Goal: Information Seeking & Learning: Learn about a topic

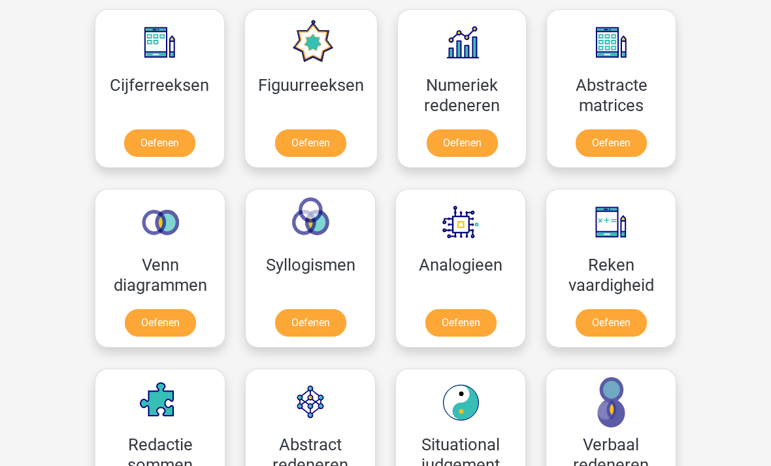
scroll to position [603, 0]
click at [296, 150] on link "Oefenen" at bounding box center [310, 142] width 71 height 27
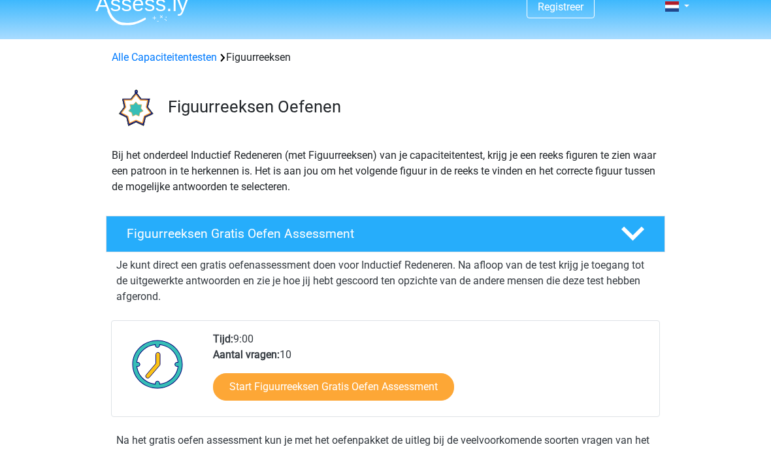
scroll to position [39, 0]
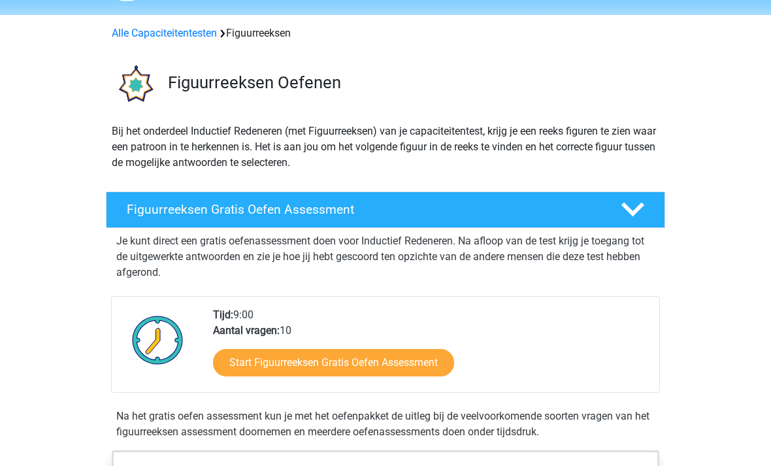
click at [306, 364] on link "Start Figuurreeksen Gratis Oefen Assessment" at bounding box center [333, 362] width 241 height 27
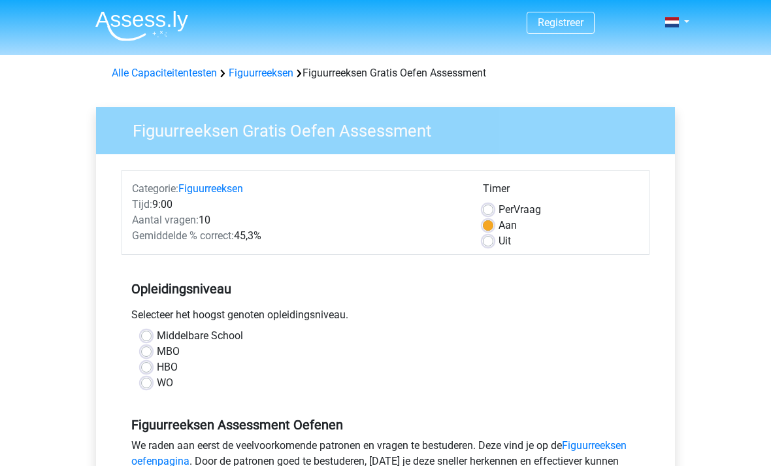
click at [157, 357] on label "MBO" at bounding box center [168, 352] width 23 height 16
click at [151, 357] on input "MBO" at bounding box center [146, 350] width 10 height 13
radio input "true"
click at [157, 364] on label "HBO" at bounding box center [167, 367] width 21 height 16
click at [148, 364] on input "HBO" at bounding box center [146, 365] width 10 height 13
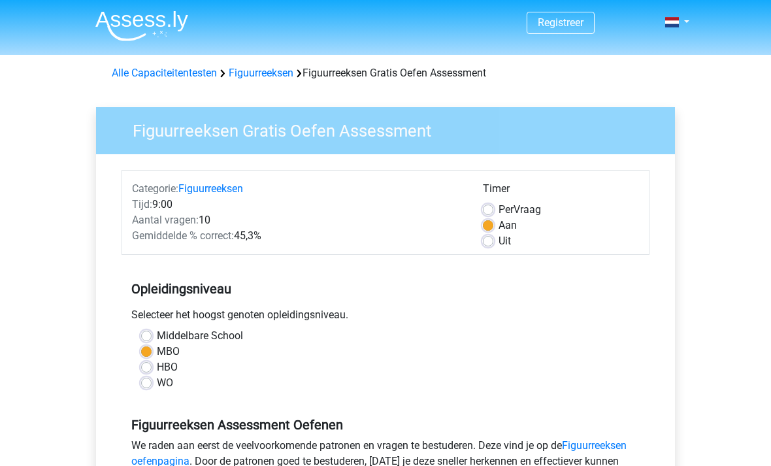
radio input "true"
click at [498, 236] on label "Uit" at bounding box center [504, 241] width 12 height 16
click at [489, 236] on input "Uit" at bounding box center [488, 239] width 10 height 13
radio input "true"
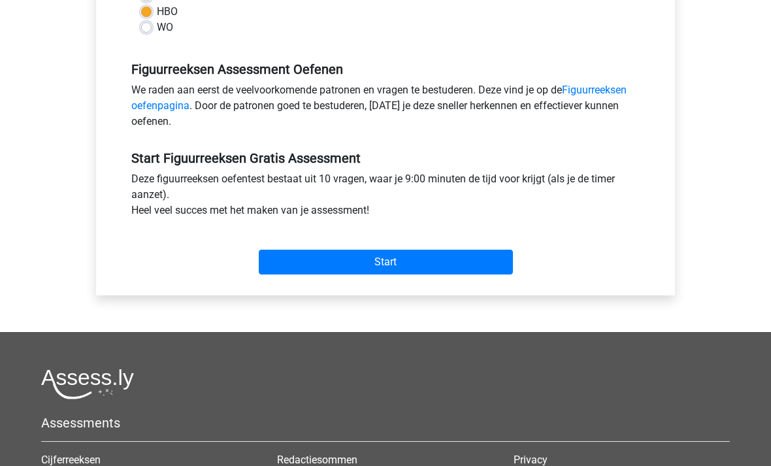
scroll to position [345, 0]
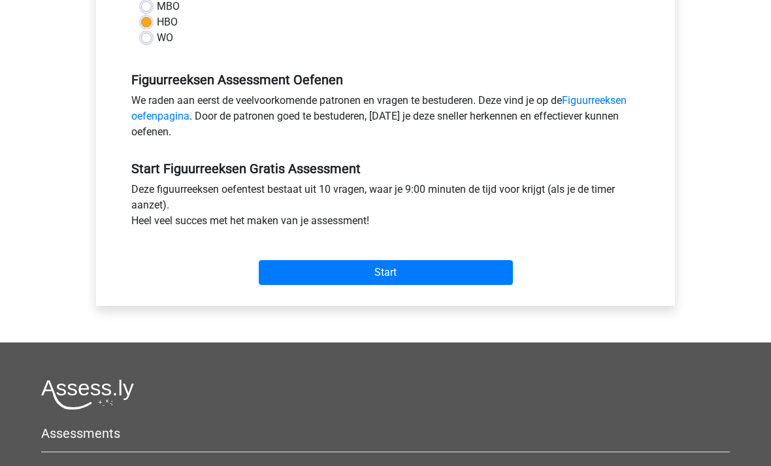
click at [368, 274] on input "Start" at bounding box center [386, 272] width 254 height 25
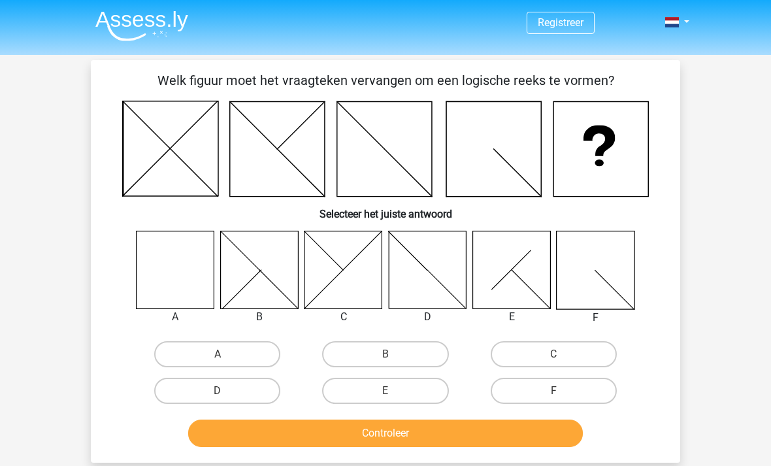
click at [125, 285] on div "A B C D E F" at bounding box center [385, 320] width 547 height 178
click at [207, 349] on label "A" at bounding box center [217, 354] width 126 height 26
click at [217, 354] on input "A" at bounding box center [221, 358] width 8 height 8
radio input "true"
click at [353, 432] on button "Controleer" at bounding box center [385, 432] width 395 height 27
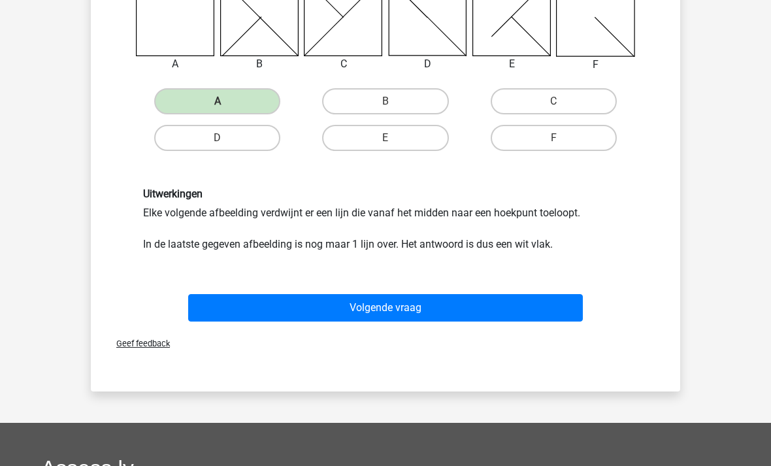
scroll to position [246, 0]
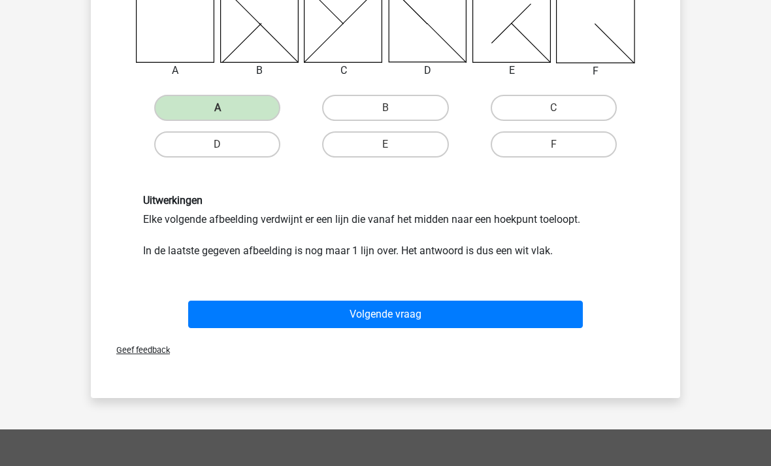
click at [351, 319] on button "Volgende vraag" at bounding box center [385, 314] width 395 height 27
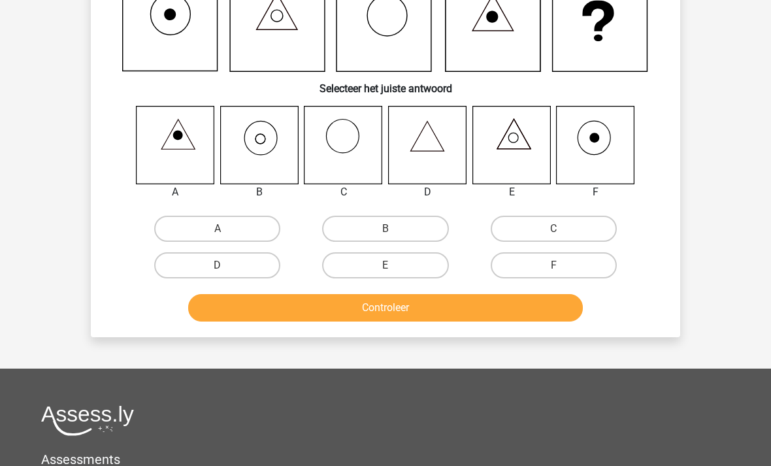
scroll to position [60, 0]
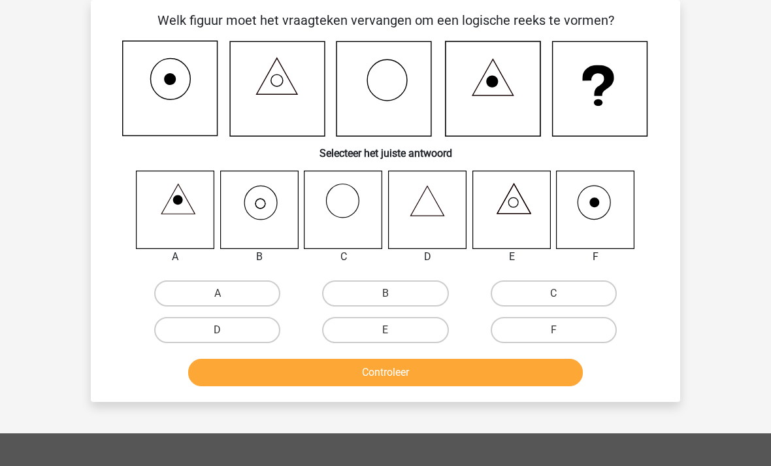
click at [267, 214] on icon at bounding box center [259, 209] width 78 height 78
click at [406, 296] on label "B" at bounding box center [385, 293] width 126 height 26
click at [394, 296] on input "B" at bounding box center [389, 297] width 8 height 8
radio input "true"
click at [366, 378] on button "Controleer" at bounding box center [385, 372] width 395 height 27
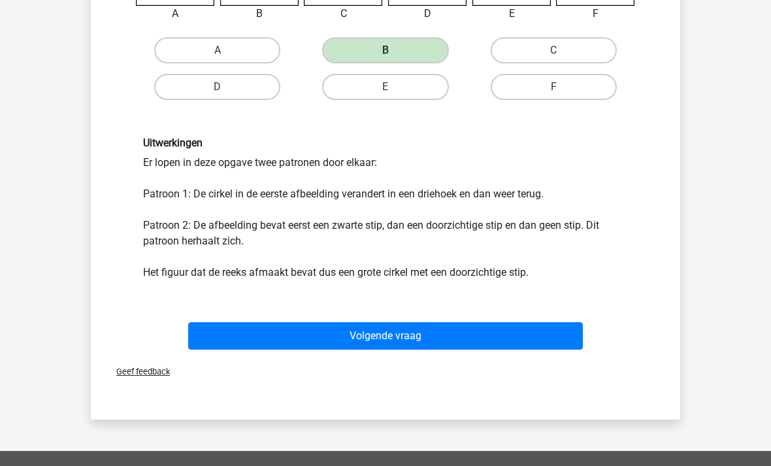
click at [371, 333] on button "Volgende vraag" at bounding box center [385, 336] width 395 height 27
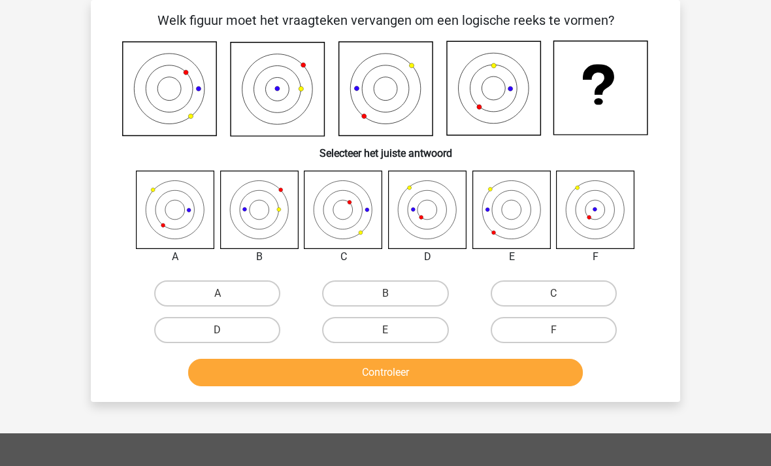
click at [216, 332] on label "D" at bounding box center [217, 330] width 126 height 26
click at [217, 332] on input "D" at bounding box center [221, 334] width 8 height 8
radio input "true"
click at [373, 385] on button "Controleer" at bounding box center [385, 372] width 395 height 27
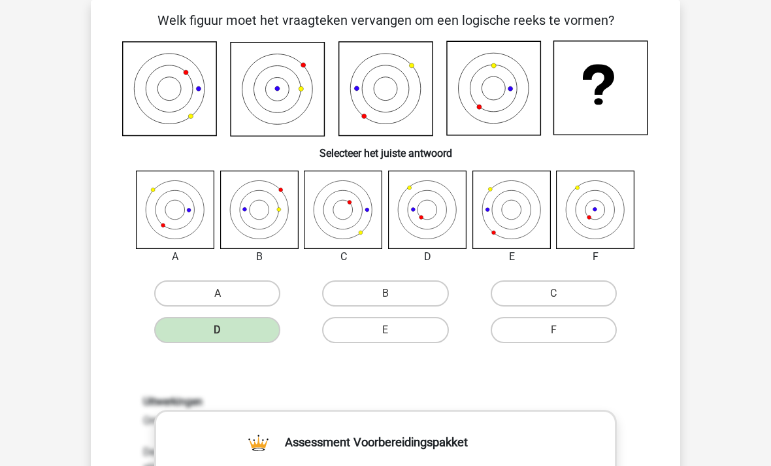
click at [229, 221] on icon at bounding box center [259, 209] width 78 height 78
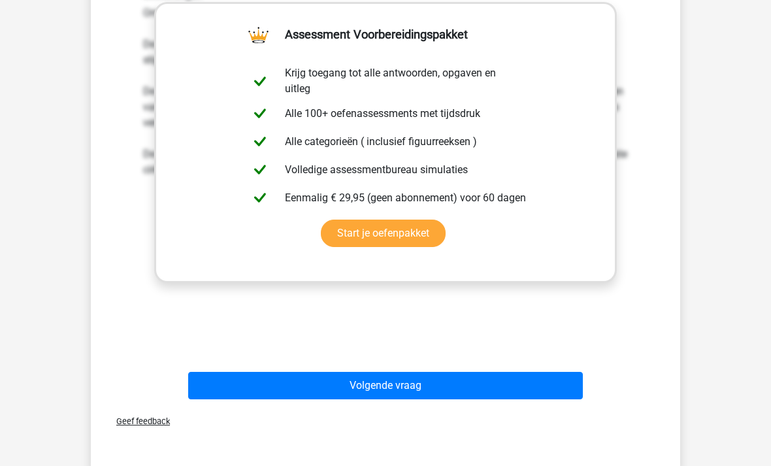
scroll to position [473, 0]
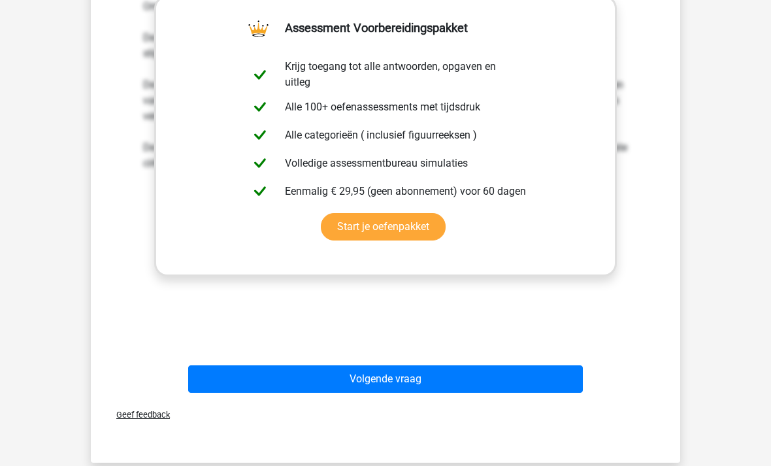
click at [385, 382] on button "Volgende vraag" at bounding box center [385, 379] width 395 height 27
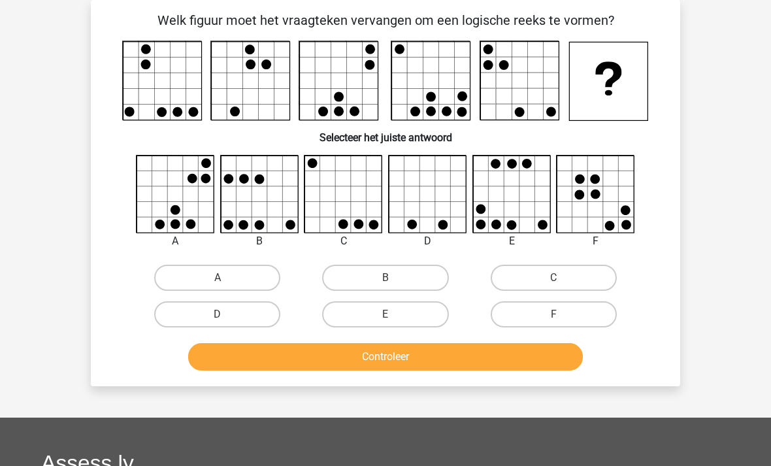
scroll to position [68, 0]
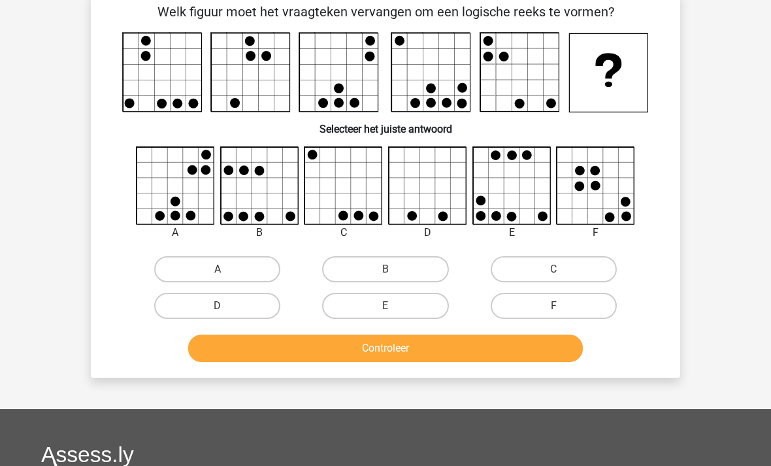
click at [178, 4] on p "Welk figuur moet het vraagteken vervangen om een logische reeks te vormen?" at bounding box center [385, 13] width 547 height 20
click at [547, 263] on label "C" at bounding box center [553, 270] width 126 height 26
click at [553, 270] on input "C" at bounding box center [557, 274] width 8 height 8
radio input "true"
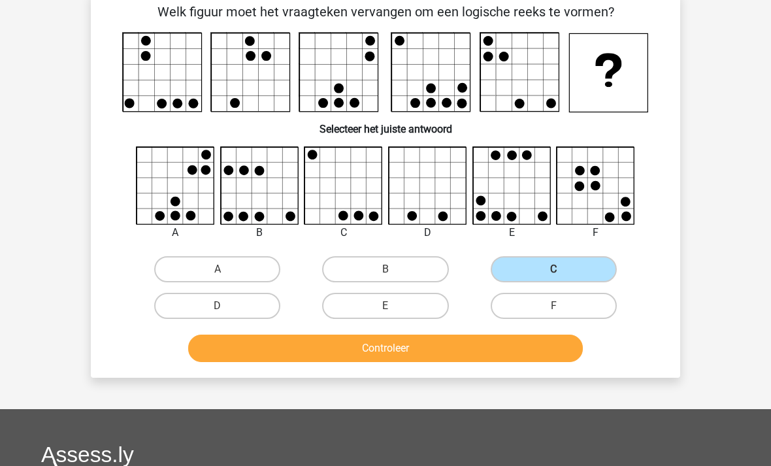
click at [379, 352] on button "Controleer" at bounding box center [385, 347] width 395 height 27
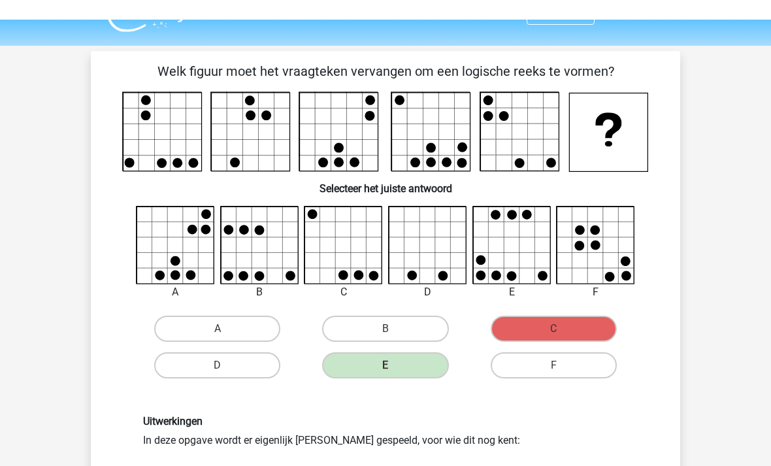
scroll to position [8, 0]
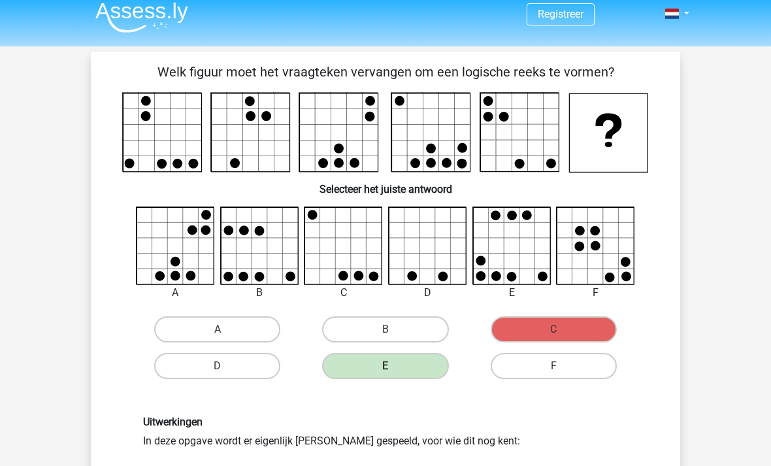
click at [270, 202] on div "Welk figuur moet het vraagteken vervangen om een logische reeks te vormen?" at bounding box center [385, 339] width 579 height 555
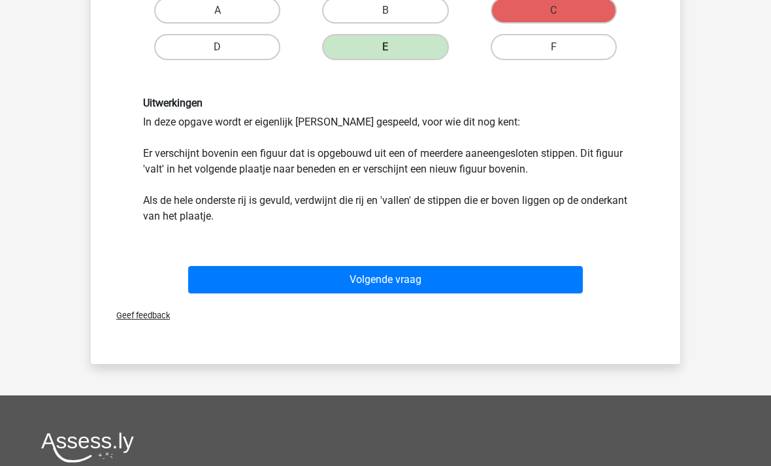
scroll to position [336, 0]
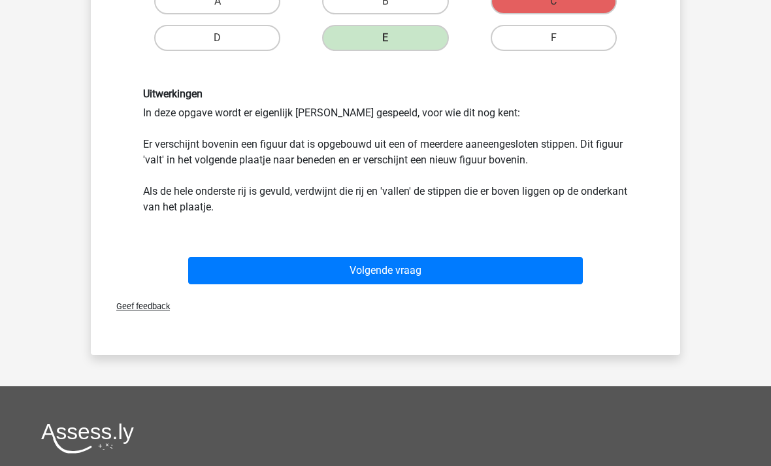
click at [350, 267] on button "Volgende vraag" at bounding box center [385, 270] width 395 height 27
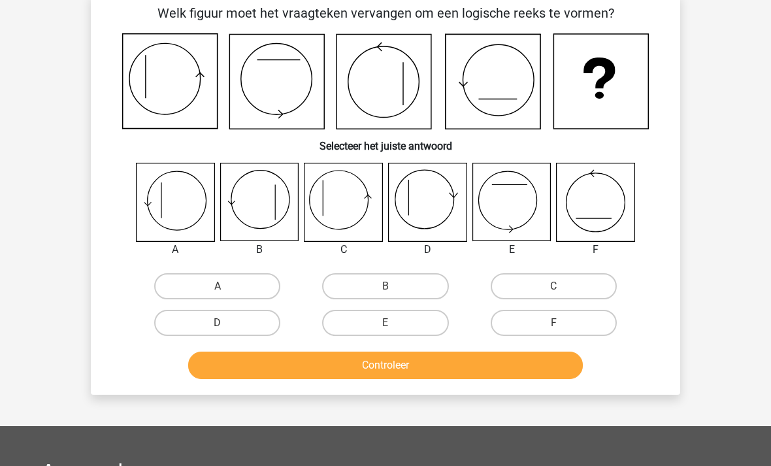
scroll to position [60, 0]
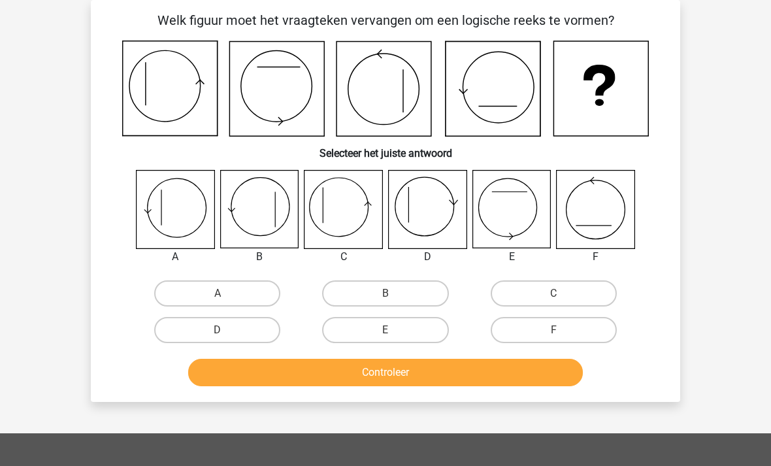
click at [550, 289] on label "C" at bounding box center [553, 293] width 126 height 26
click at [553, 293] on input "C" at bounding box center [557, 297] width 8 height 8
radio input "true"
click at [411, 381] on button "Controleer" at bounding box center [385, 372] width 395 height 27
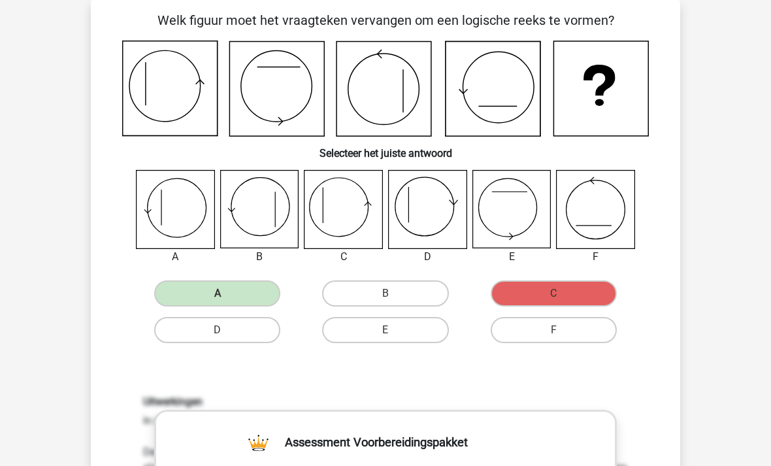
click at [459, 83] on icon at bounding box center [492, 89] width 95 height 95
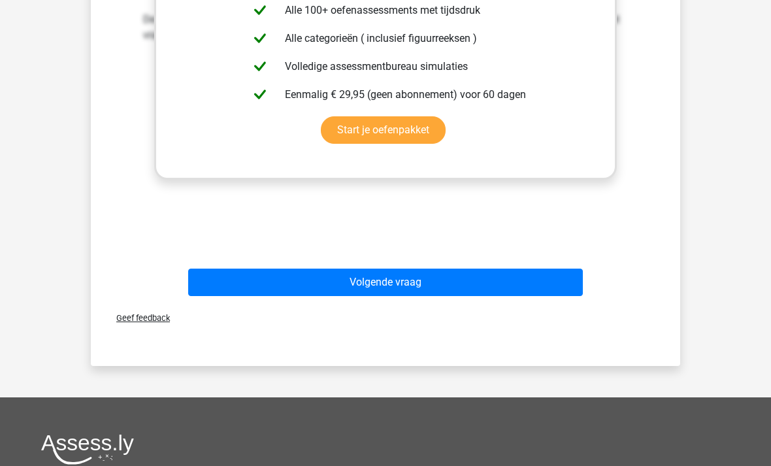
click at [370, 276] on button "Volgende vraag" at bounding box center [385, 282] width 395 height 27
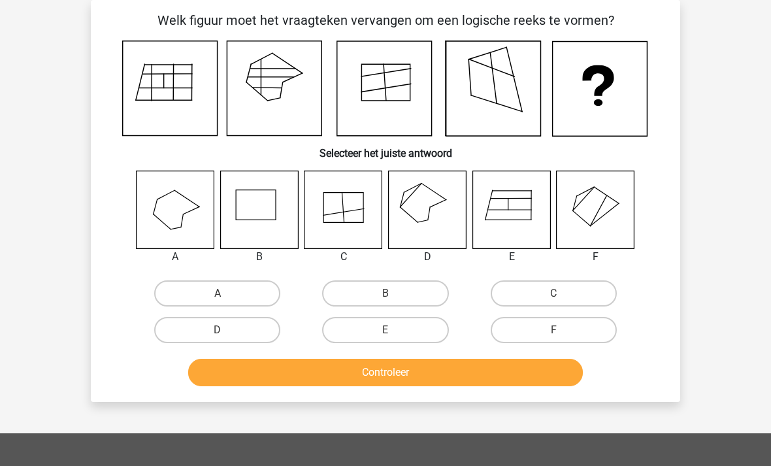
click at [216, 329] on label "D" at bounding box center [217, 330] width 126 height 26
click at [217, 330] on input "D" at bounding box center [221, 334] width 8 height 8
radio input "true"
click at [312, 381] on button "Controleer" at bounding box center [385, 372] width 395 height 27
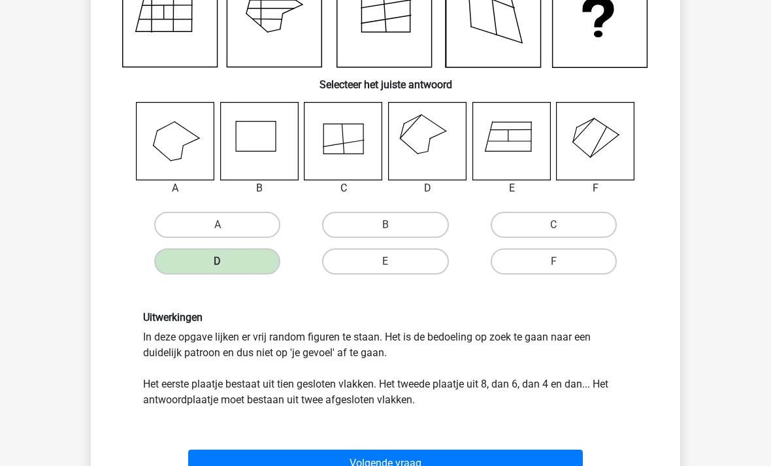
scroll to position [56, 0]
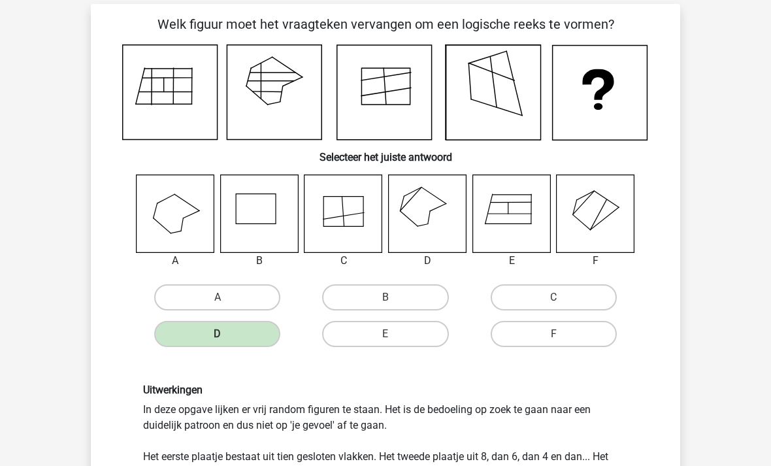
click at [149, 182] on icon at bounding box center [175, 213] width 78 height 78
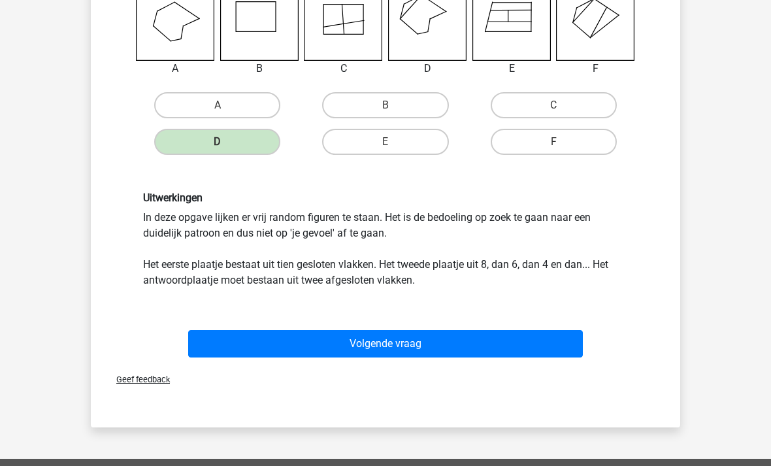
scroll to position [248, 0]
click at [343, 344] on button "Volgende vraag" at bounding box center [385, 343] width 395 height 27
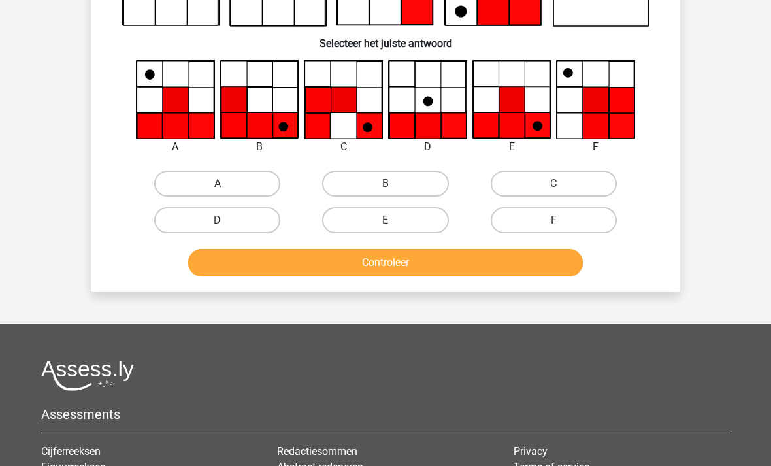
scroll to position [60, 0]
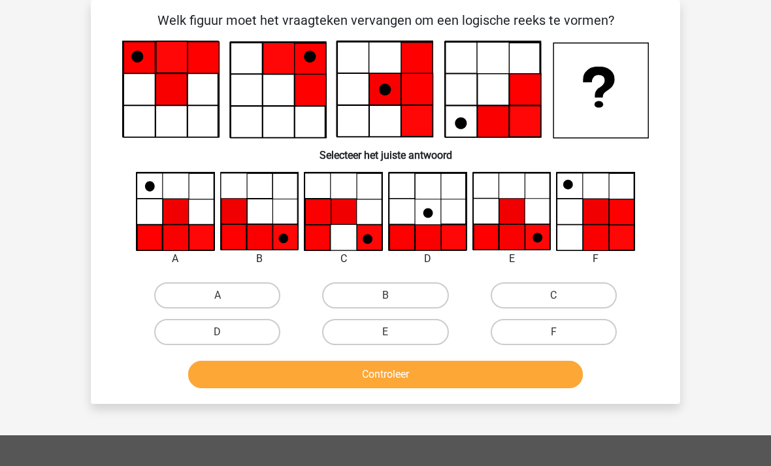
click at [383, 320] on label "E" at bounding box center [385, 332] width 126 height 26
click at [385, 332] on input "E" at bounding box center [389, 336] width 8 height 8
radio input "true"
click at [351, 376] on button "Controleer" at bounding box center [385, 373] width 395 height 27
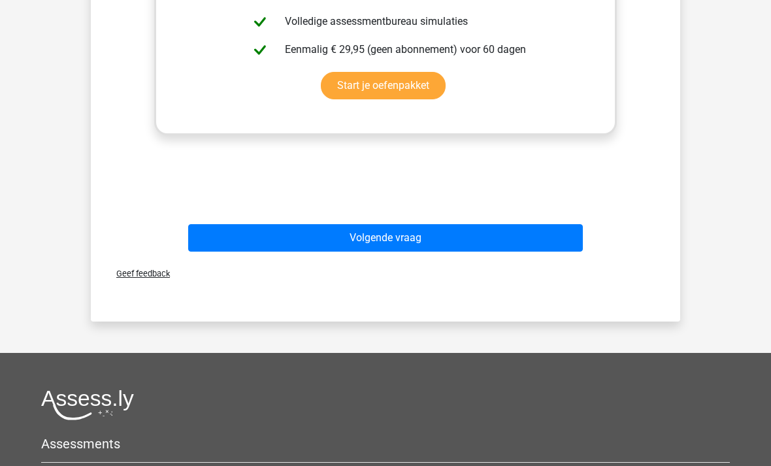
scroll to position [619, 0]
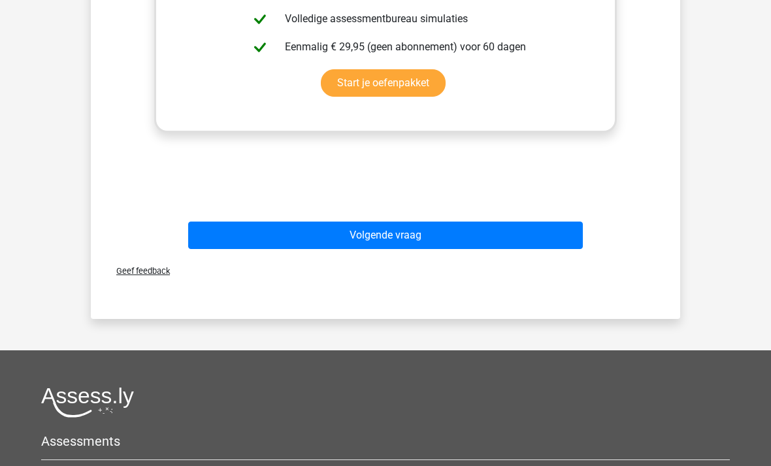
click at [380, 237] on button "Volgende vraag" at bounding box center [385, 235] width 395 height 27
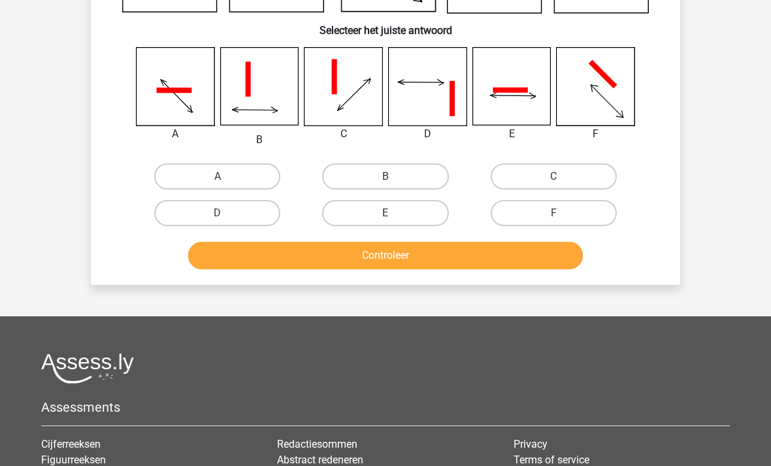
scroll to position [60, 0]
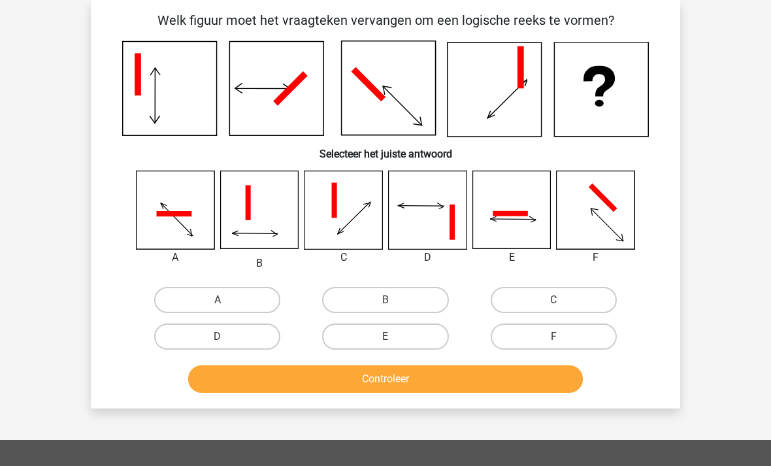
click at [394, 296] on label "B" at bounding box center [385, 300] width 126 height 26
click at [394, 300] on input "B" at bounding box center [389, 304] width 8 height 8
radio input "true"
click at [352, 387] on button "Controleer" at bounding box center [385, 378] width 395 height 27
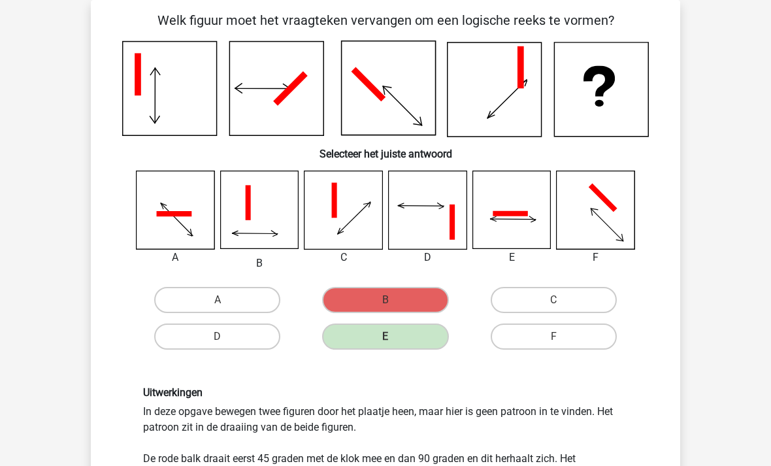
click at [502, 244] on icon at bounding box center [511, 210] width 78 height 78
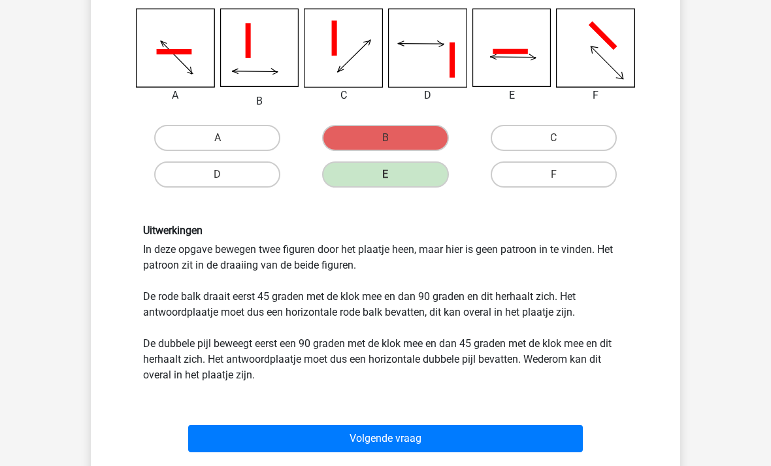
scroll to position [223, 0]
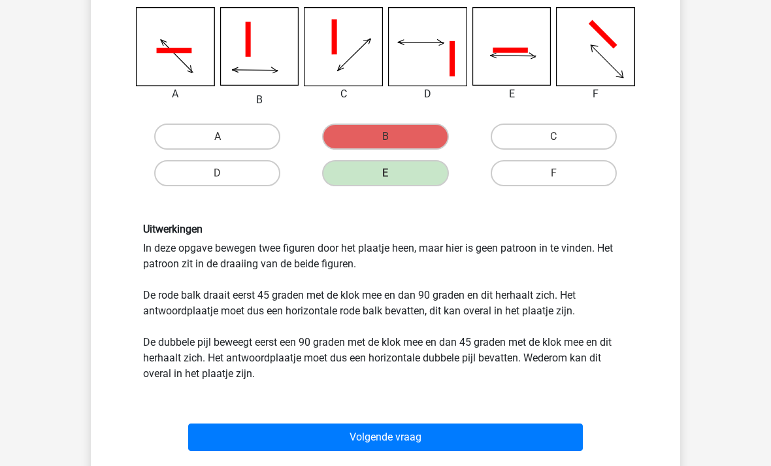
click at [245, 447] on button "Volgende vraag" at bounding box center [385, 436] width 395 height 27
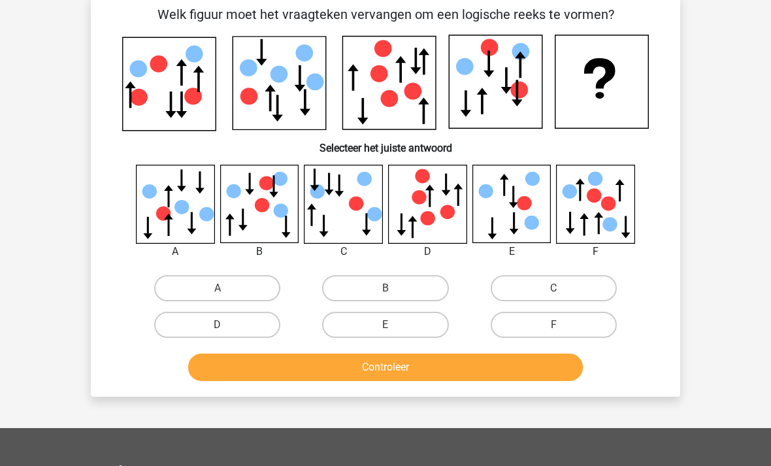
scroll to position [60, 0]
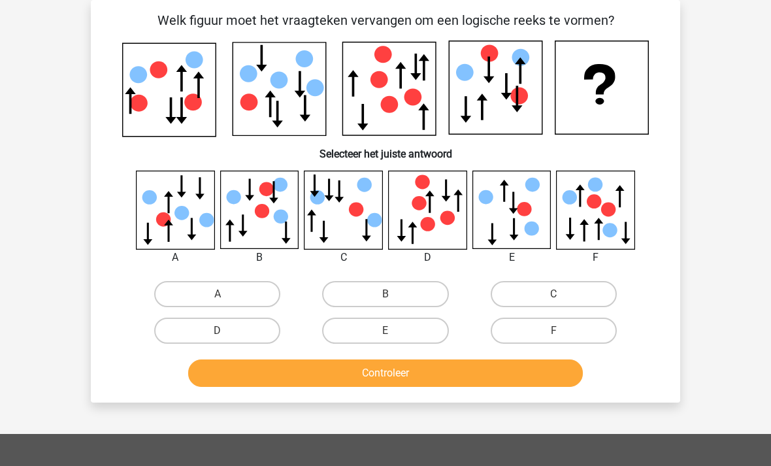
click at [74, 322] on div "Registreer Nederlands English" at bounding box center [385, 359] width 771 height 839
click at [257, 228] on icon at bounding box center [259, 209] width 78 height 78
click at [385, 336] on input "E" at bounding box center [389, 334] width 8 height 8
radio input "true"
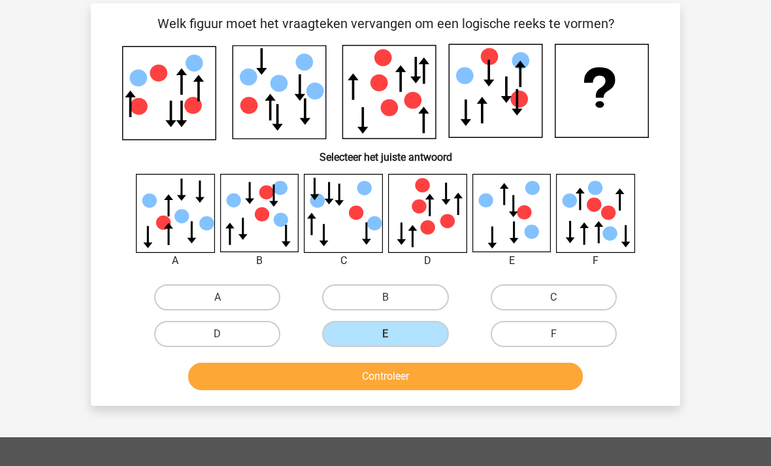
scroll to position [53, 0]
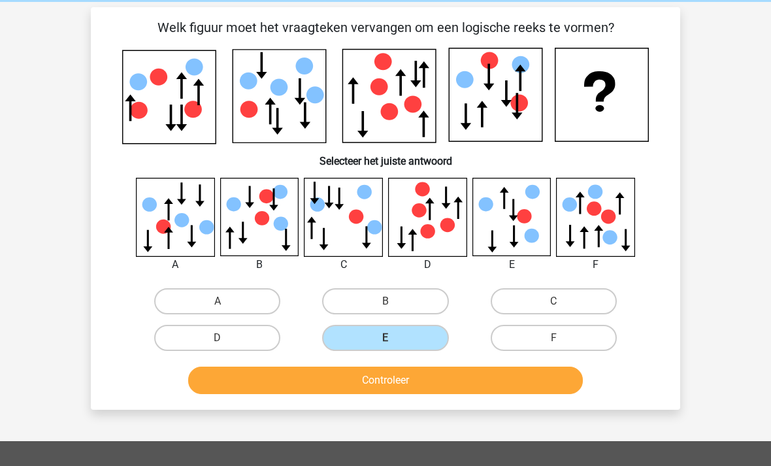
click at [366, 387] on button "Controleer" at bounding box center [385, 379] width 395 height 27
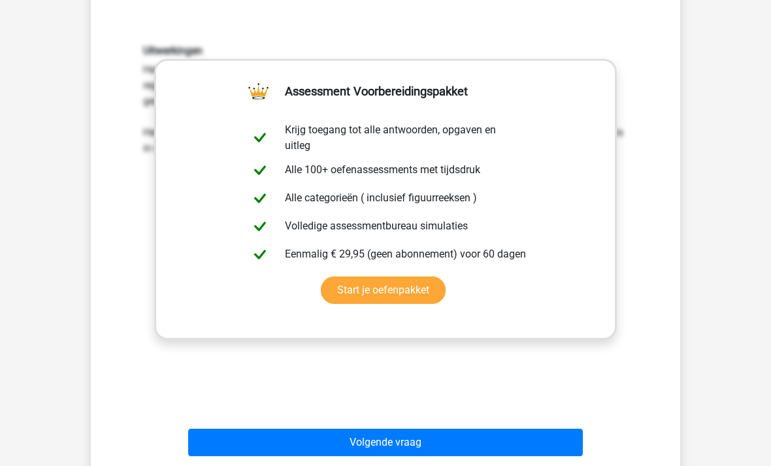
scroll to position [411, 0]
click at [289, 444] on button "Volgende vraag" at bounding box center [385, 441] width 395 height 27
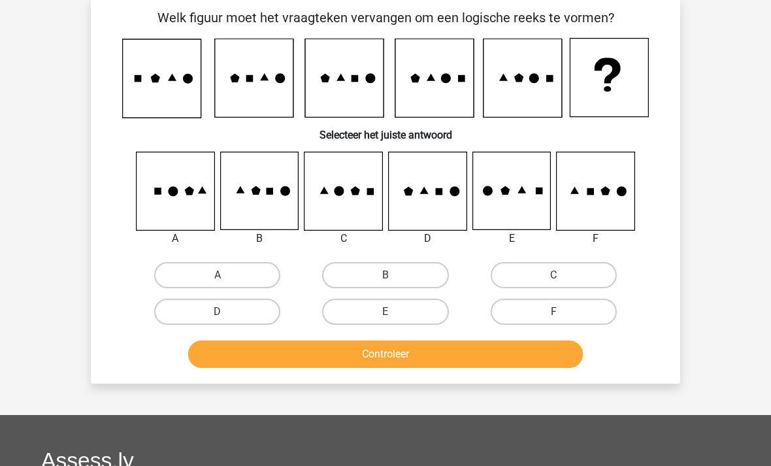
scroll to position [60, 0]
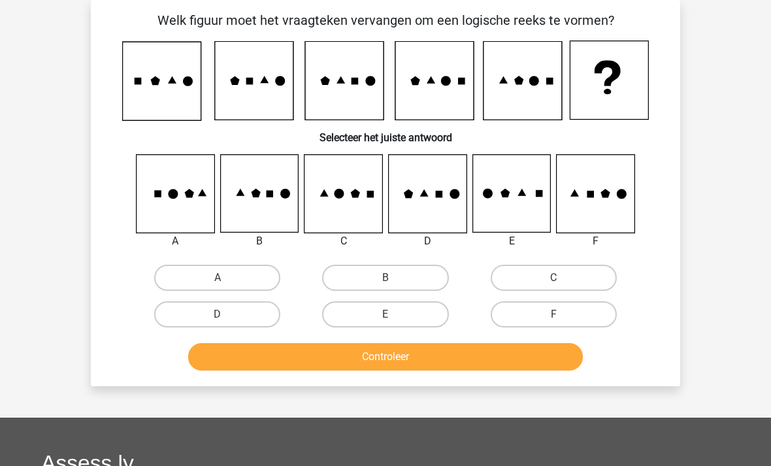
click at [360, 289] on label "B" at bounding box center [385, 277] width 126 height 26
click at [385, 286] on input "B" at bounding box center [389, 282] width 8 height 8
radio input "true"
click at [349, 351] on button "Controleer" at bounding box center [385, 356] width 395 height 27
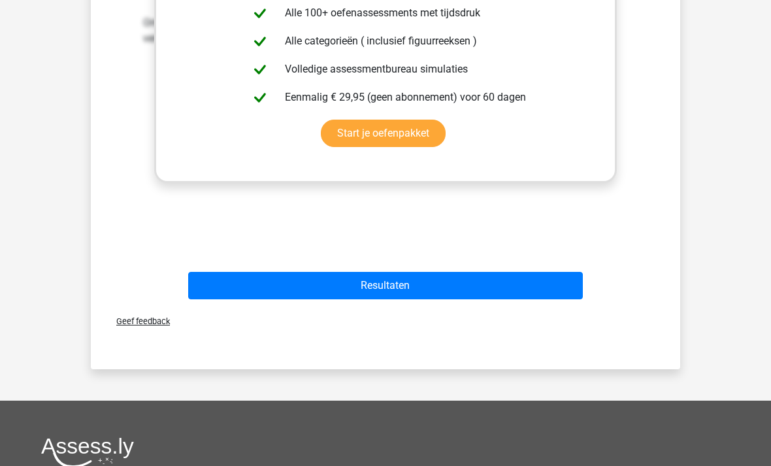
scroll to position [551, 0]
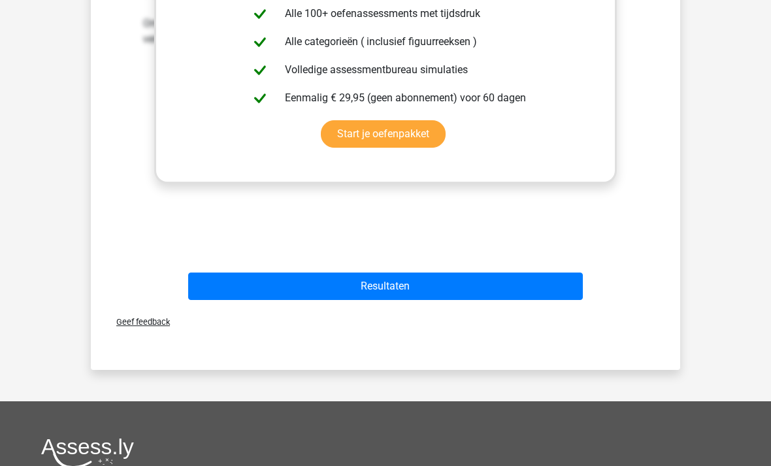
click at [381, 287] on button "Resultaten" at bounding box center [385, 286] width 395 height 27
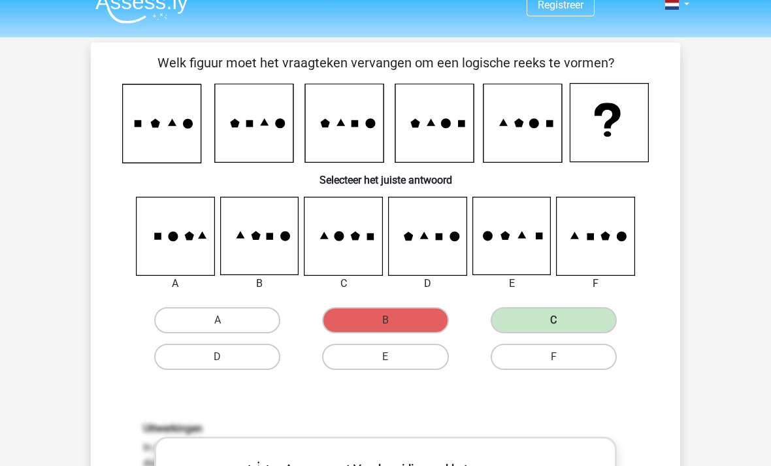
scroll to position [0, 0]
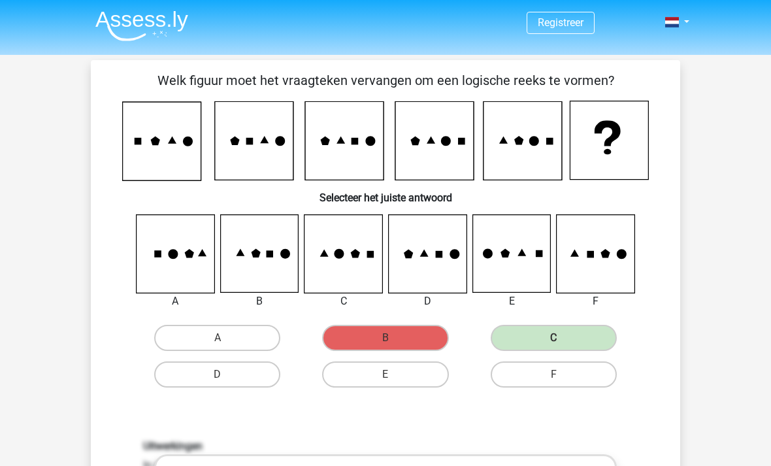
click at [141, 27] on img at bounding box center [141, 25] width 93 height 31
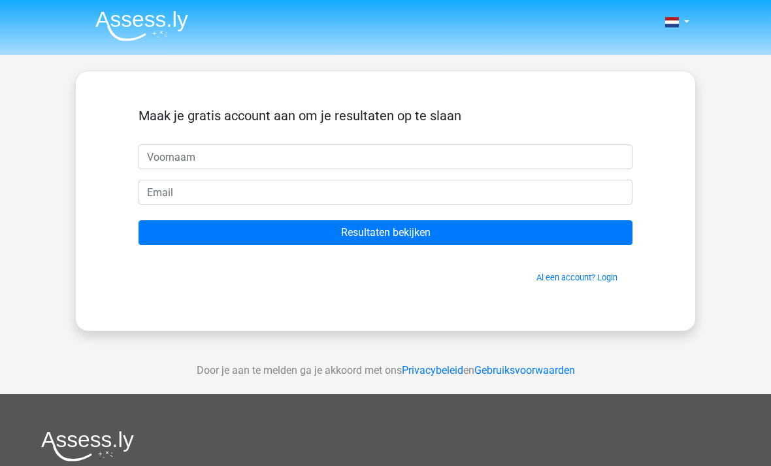
click at [325, 240] on input "Resultaten bekijken" at bounding box center [385, 232] width 494 height 25
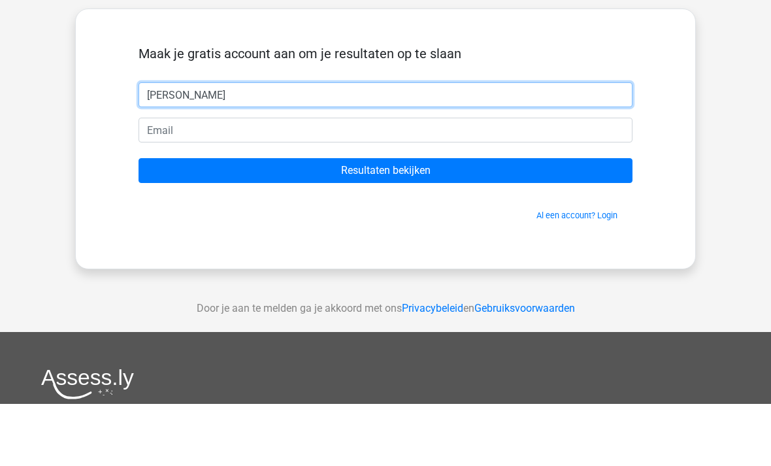
type input "Dominique"
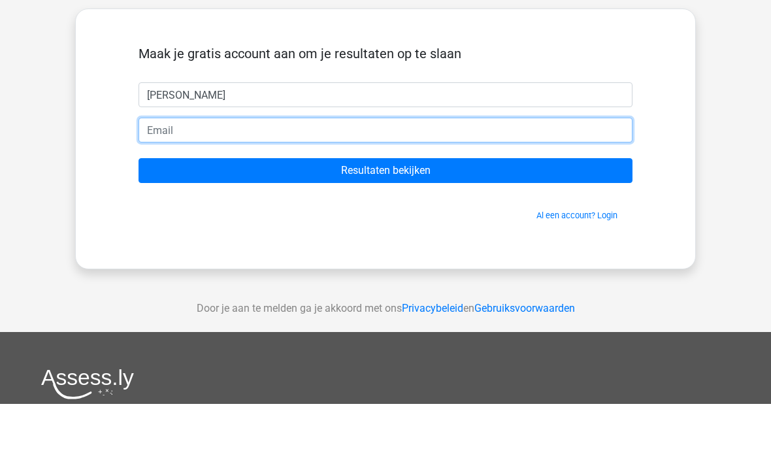
click at [221, 180] on input "email" at bounding box center [385, 192] width 494 height 25
type input "d.vannijnatten@leviaan.nl"
click at [385, 220] on input "Resultaten bekijken" at bounding box center [385, 232] width 494 height 25
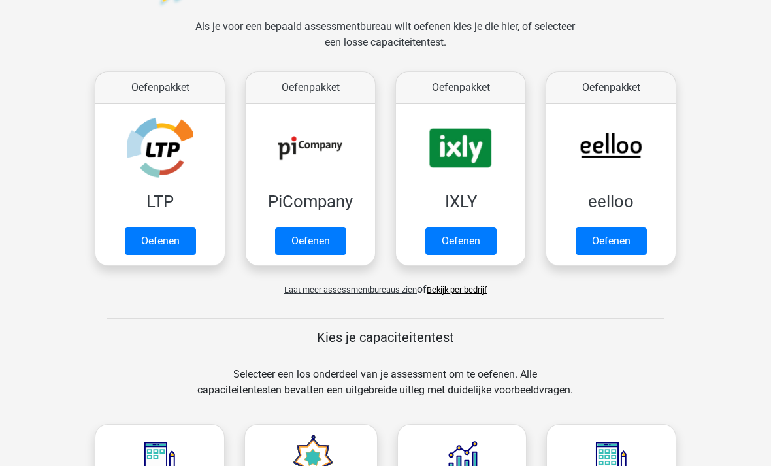
scroll to position [197, 0]
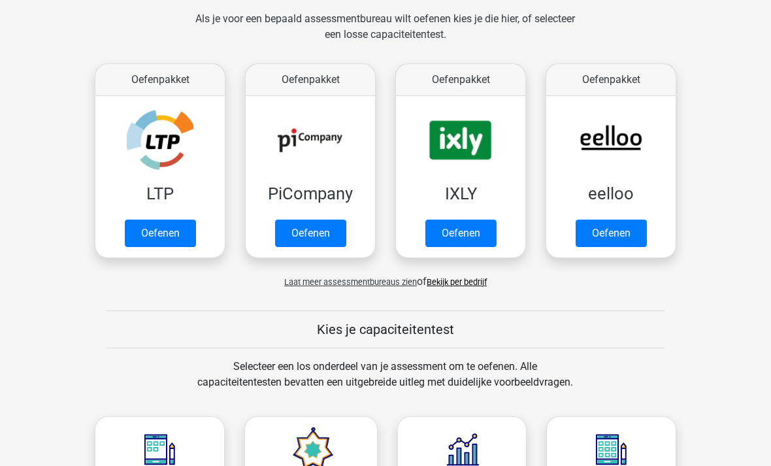
click at [310, 225] on link "Oefenen" at bounding box center [310, 232] width 71 height 27
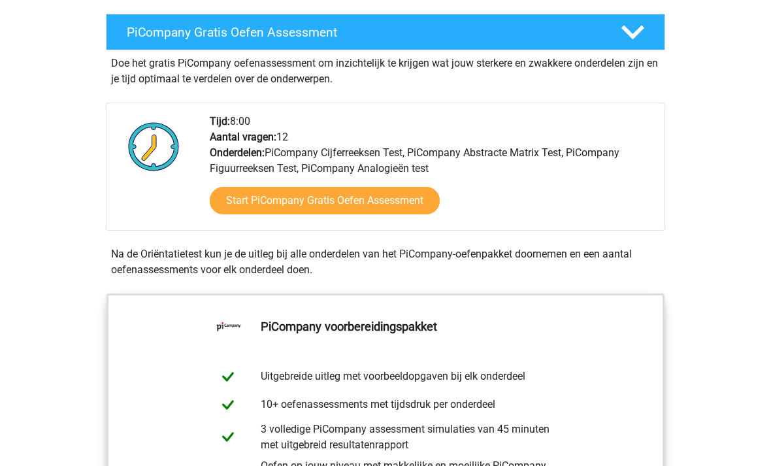
scroll to position [251, 0]
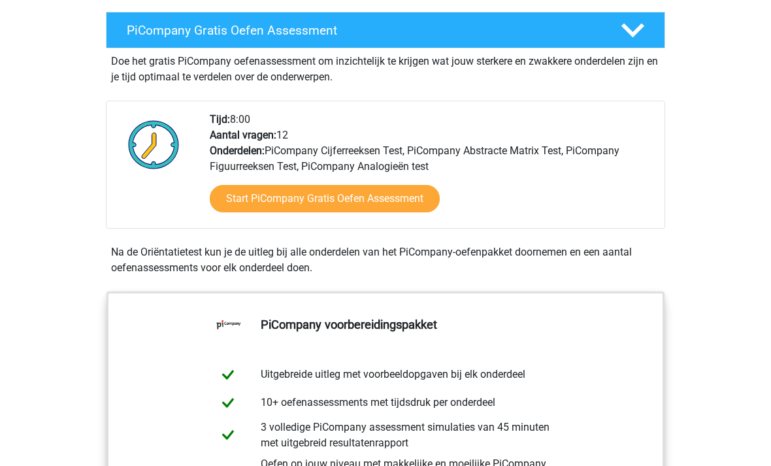
click at [336, 212] on link "Start PiCompany Gratis Oefen Assessment" at bounding box center [325, 198] width 230 height 27
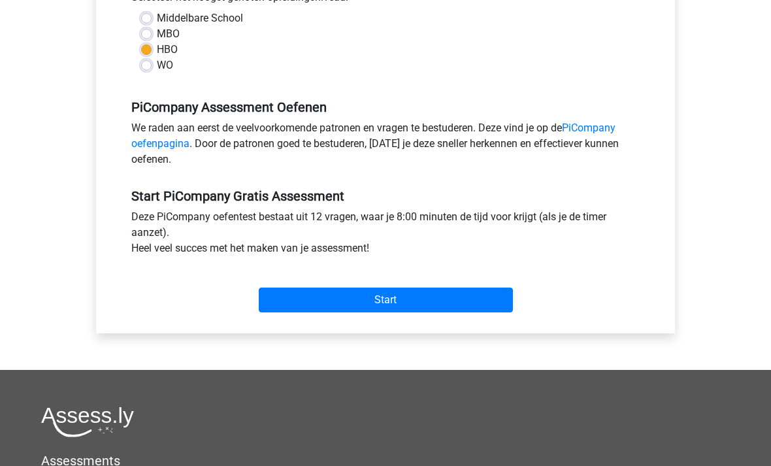
scroll to position [334, 0]
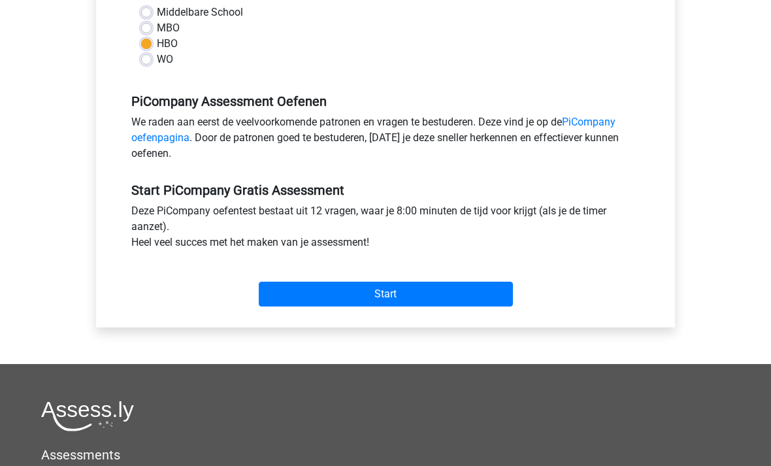
click at [353, 306] on input "Start" at bounding box center [386, 293] width 254 height 25
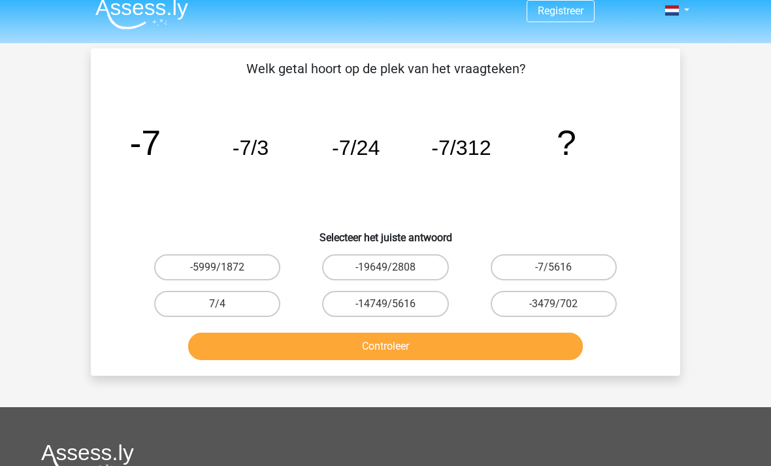
click at [552, 259] on label "-7/5616" at bounding box center [553, 268] width 126 height 26
click at [553, 268] on input "-7/5616" at bounding box center [557, 272] width 8 height 8
radio input "true"
click at [382, 348] on button "Controleer" at bounding box center [385, 345] width 395 height 27
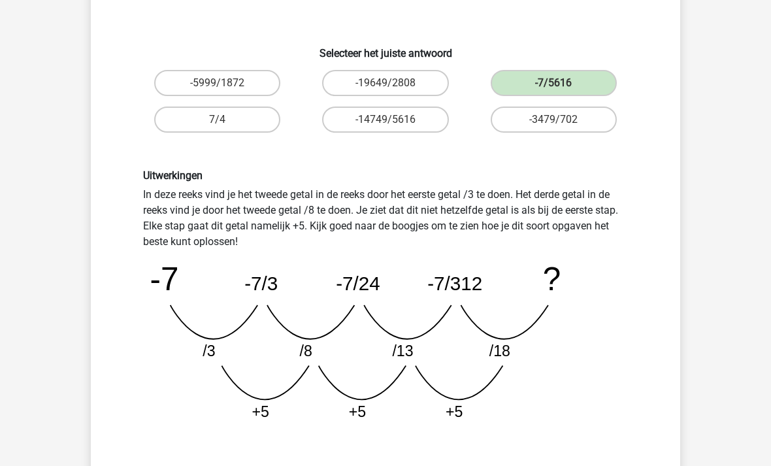
scroll to position [206, 0]
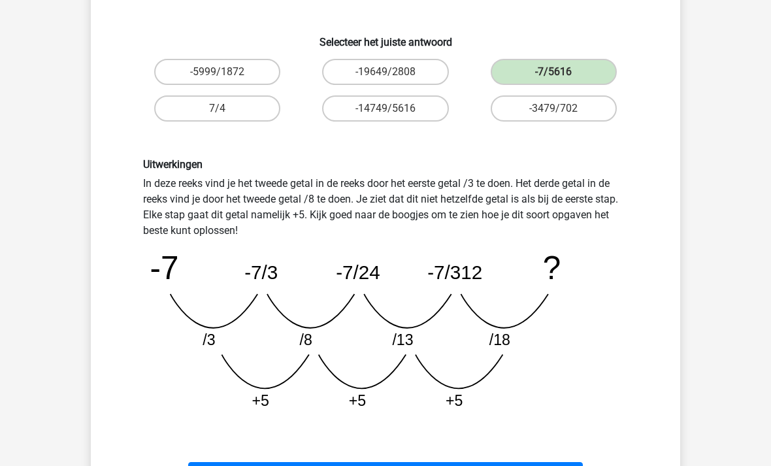
click at [4, 465] on div "Registreer" at bounding box center [385, 365] width 771 height 1143
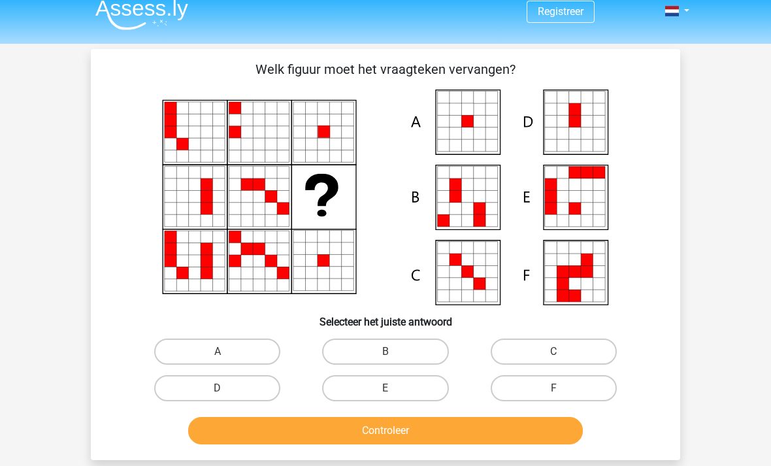
scroll to position [14, 0]
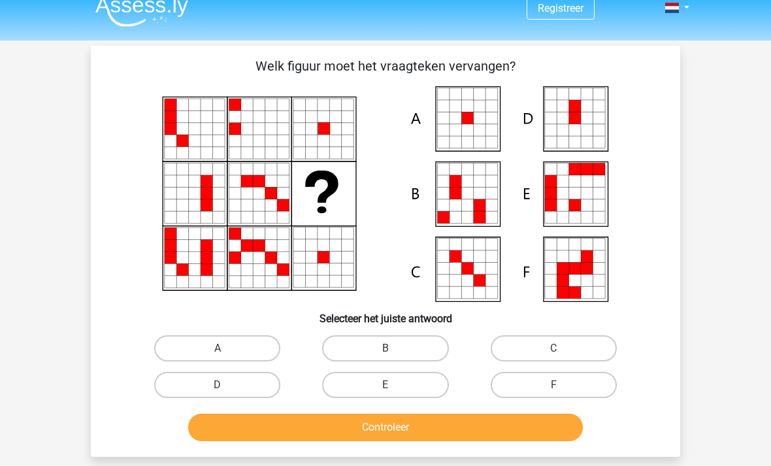
click at [217, 338] on label "A" at bounding box center [217, 349] width 126 height 26
click at [217, 349] on input "A" at bounding box center [221, 353] width 8 height 8
radio input "true"
click at [276, 430] on button "Controleer" at bounding box center [385, 426] width 395 height 27
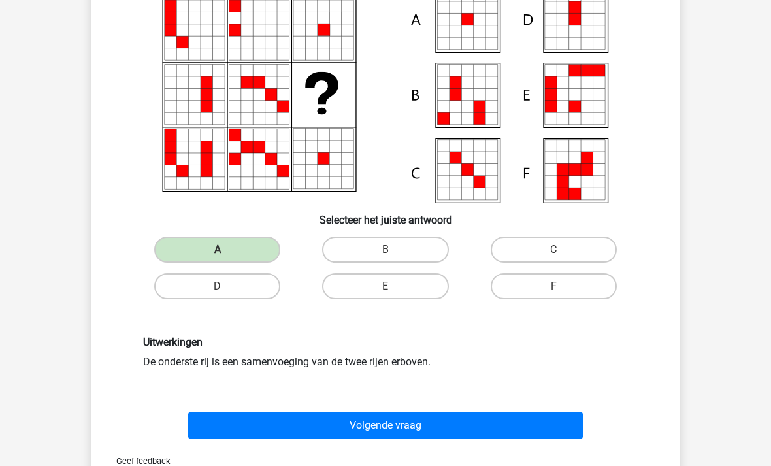
scroll to position [114, 0]
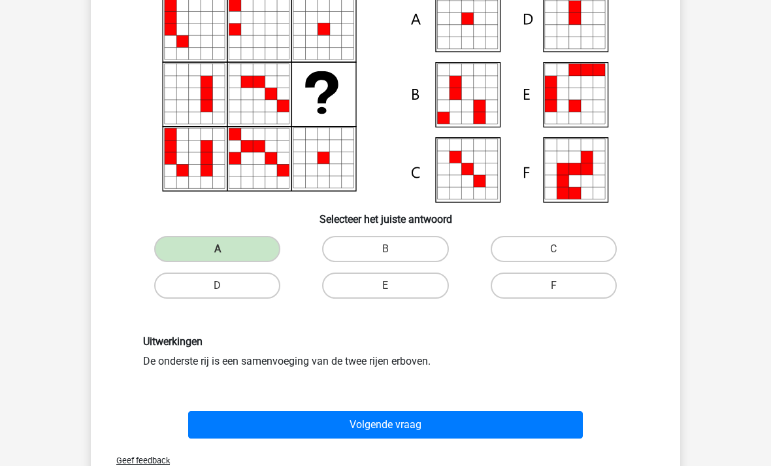
click at [236, 426] on button "Volgende vraag" at bounding box center [385, 424] width 395 height 27
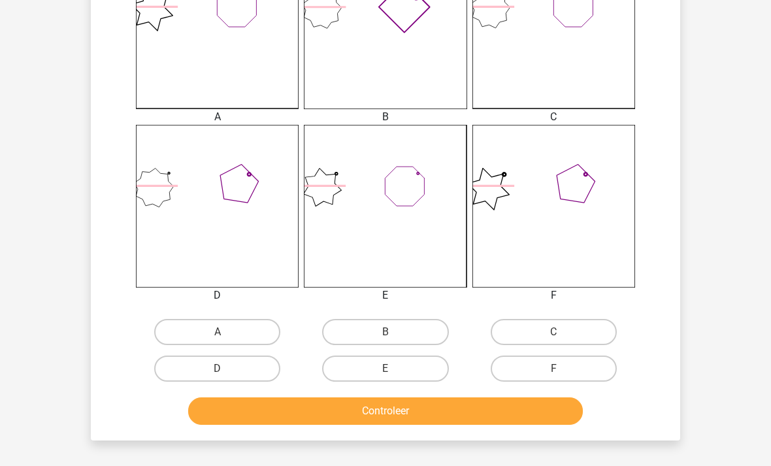
scroll to position [404, 0]
click at [386, 338] on input "B" at bounding box center [389, 336] width 8 height 8
radio input "true"
click at [396, 404] on button "Controleer" at bounding box center [385, 410] width 395 height 27
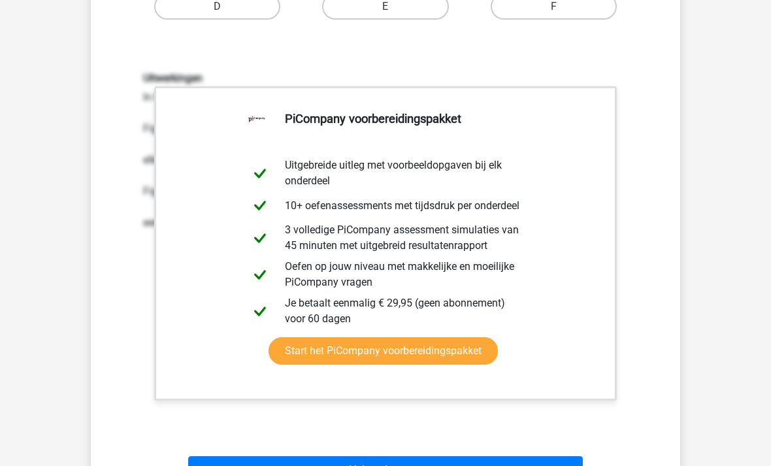
scroll to position [797, 0]
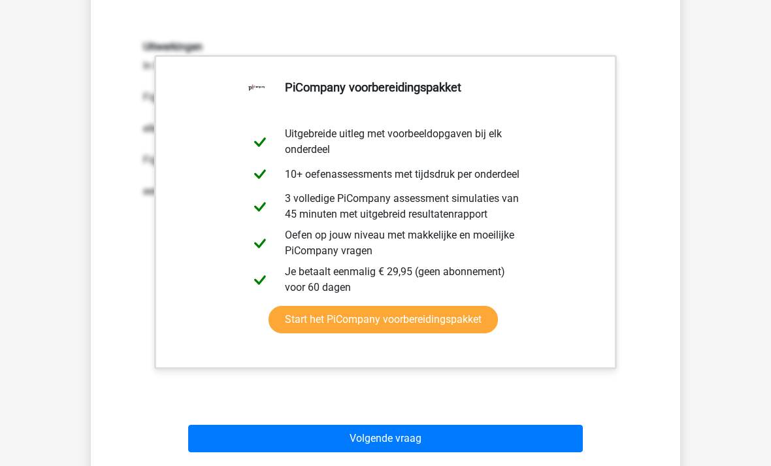
click at [353, 440] on button "Volgende vraag" at bounding box center [385, 437] width 395 height 27
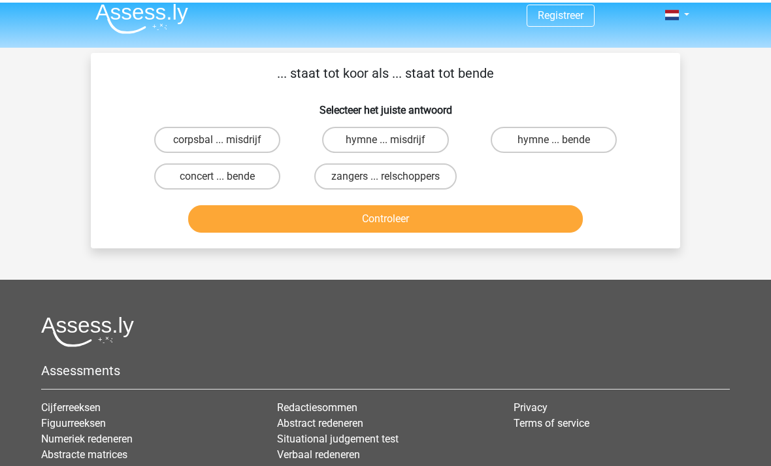
scroll to position [0, 0]
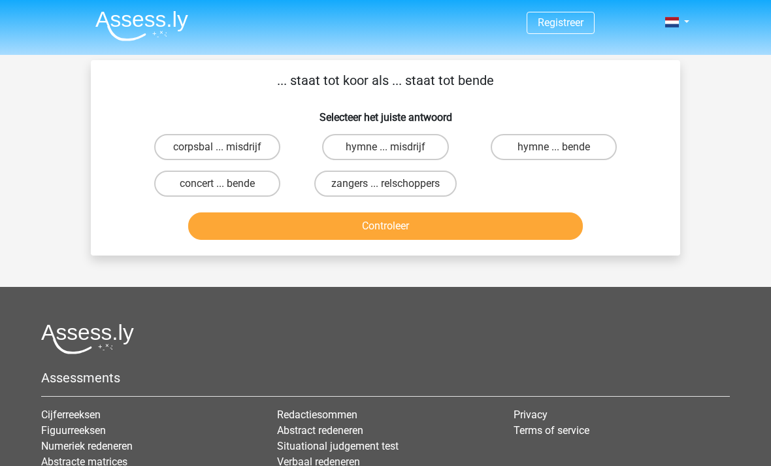
click at [205, 187] on label "concert ... bende" at bounding box center [217, 183] width 126 height 26
click at [217, 187] on input "concert ... bende" at bounding box center [221, 188] width 8 height 8
radio input "true"
click at [372, 184] on label "zangers ... relschoppers" at bounding box center [385, 183] width 142 height 26
click at [385, 184] on input "zangers ... relschoppers" at bounding box center [389, 188] width 8 height 8
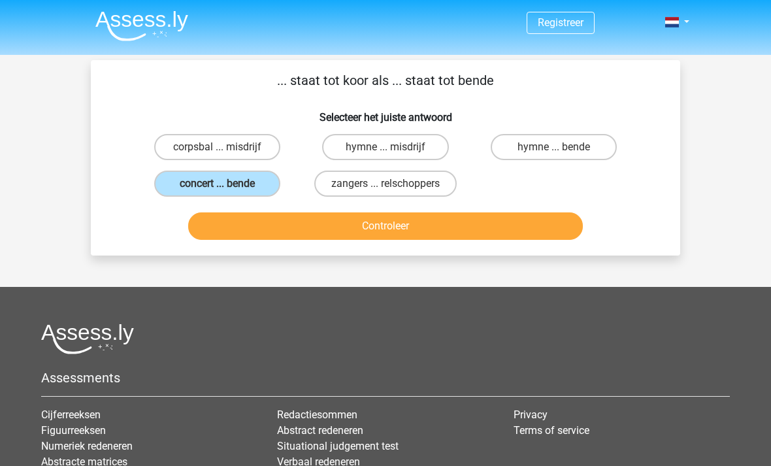
radio input "true"
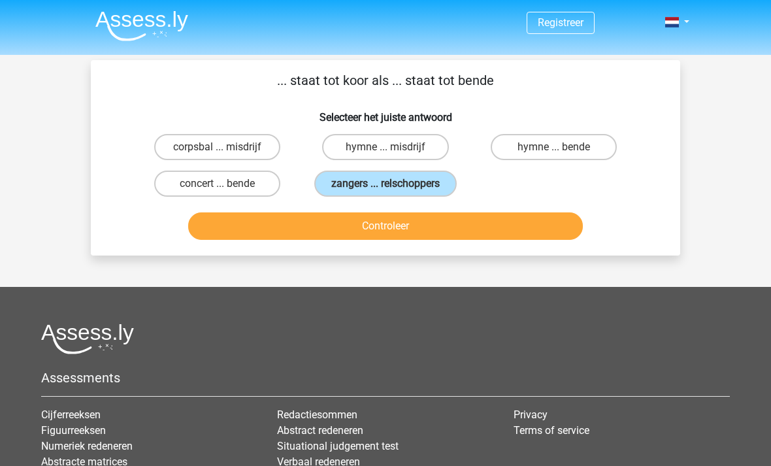
click at [374, 240] on button "Controleer" at bounding box center [385, 225] width 395 height 27
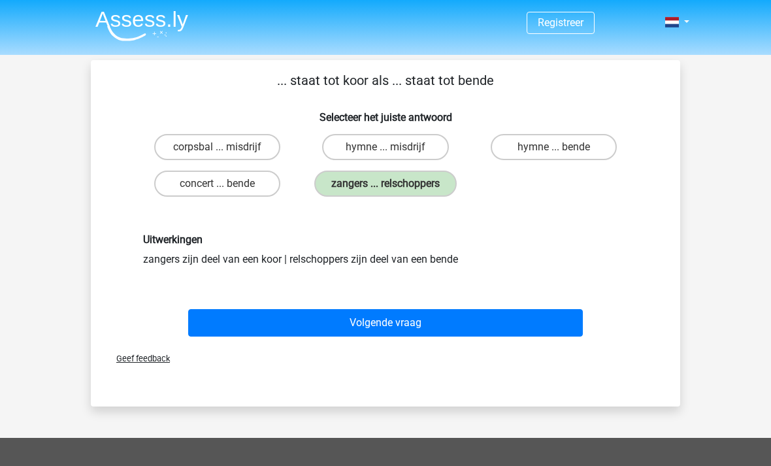
click at [373, 336] on button "Volgende vraag" at bounding box center [385, 322] width 395 height 27
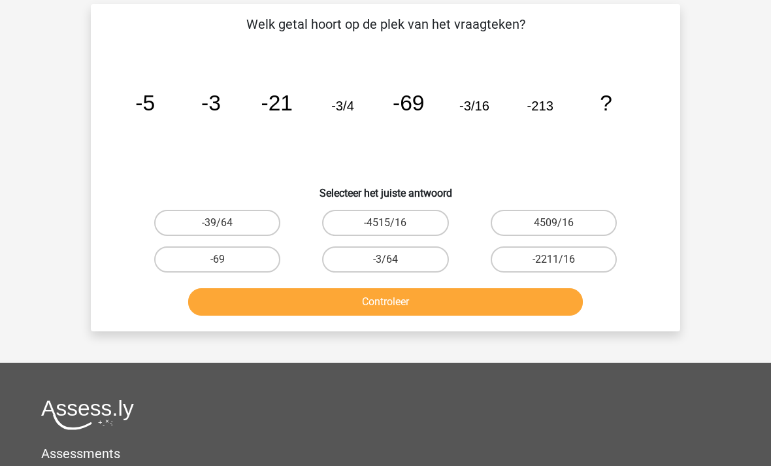
scroll to position [60, 0]
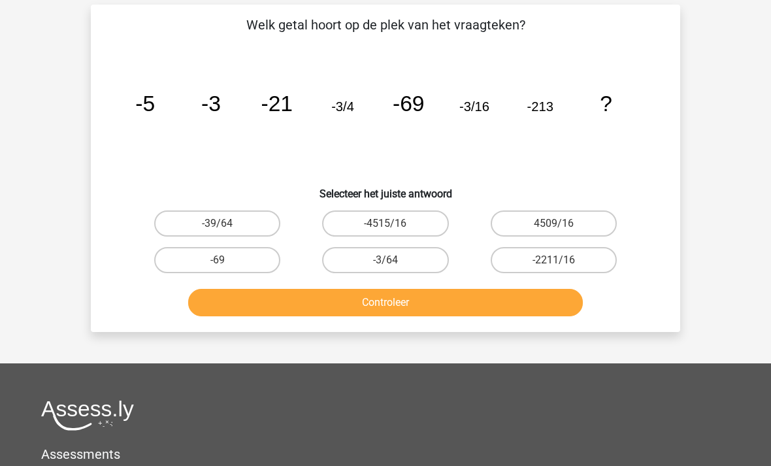
click at [386, 266] on input "-3/64" at bounding box center [389, 265] width 8 height 8
radio input "true"
click at [386, 302] on button "Controleer" at bounding box center [385, 302] width 395 height 27
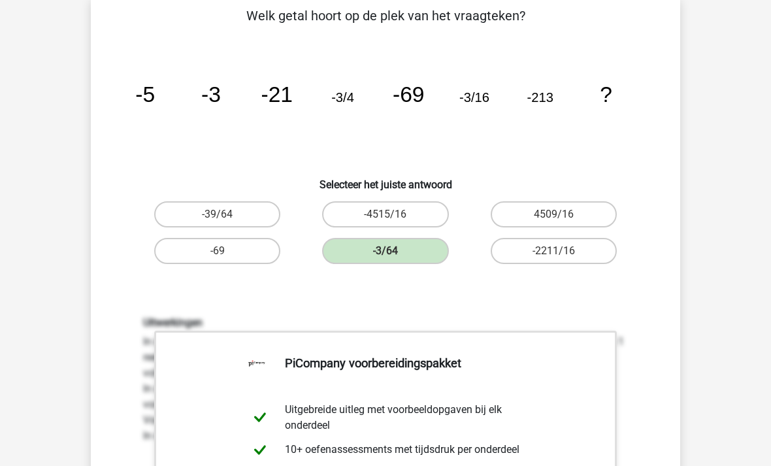
scroll to position [66, 0]
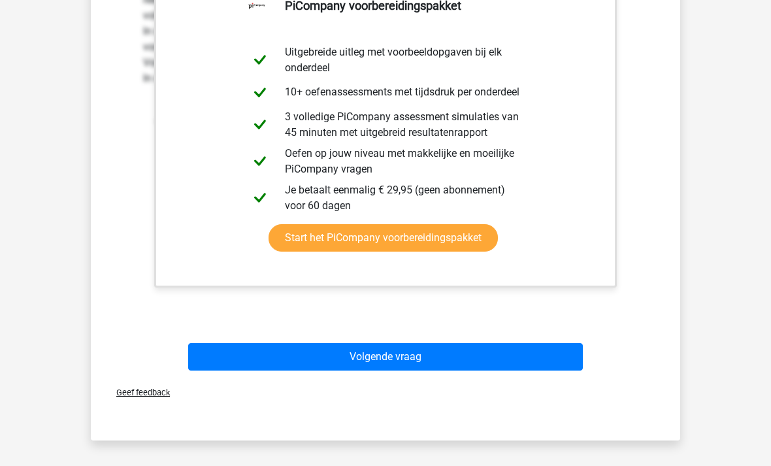
click at [386, 349] on button "Volgende vraag" at bounding box center [385, 357] width 395 height 27
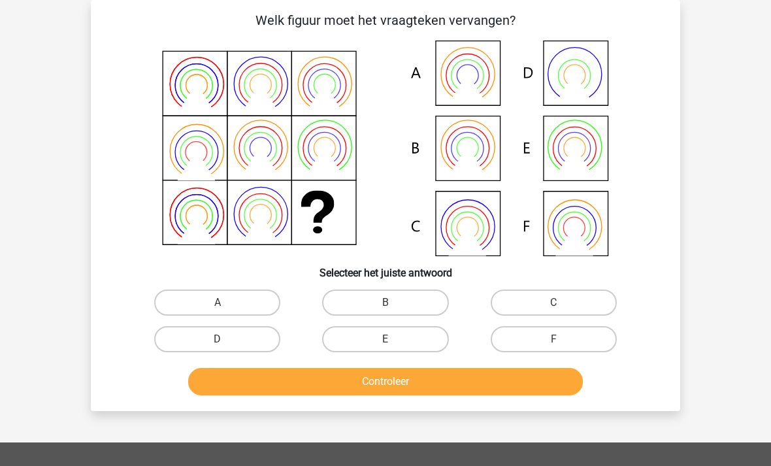
scroll to position [55, 0]
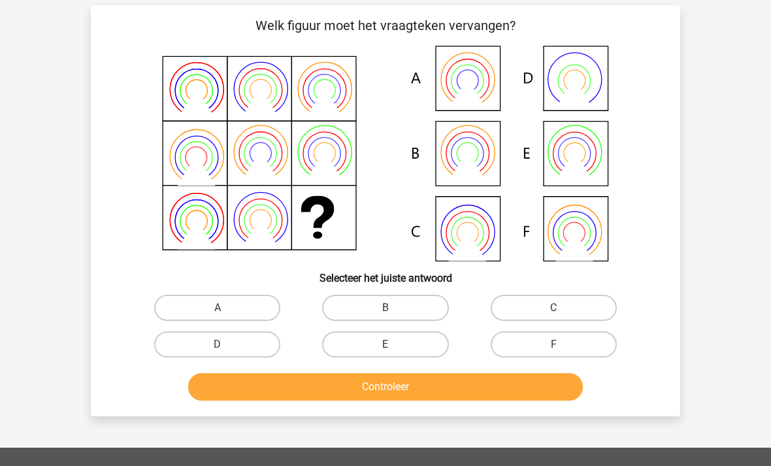
click at [382, 312] on label "B" at bounding box center [385, 308] width 126 height 26
click at [385, 312] on input "B" at bounding box center [389, 312] width 8 height 8
radio input "true"
click at [351, 382] on button "Controleer" at bounding box center [385, 386] width 395 height 27
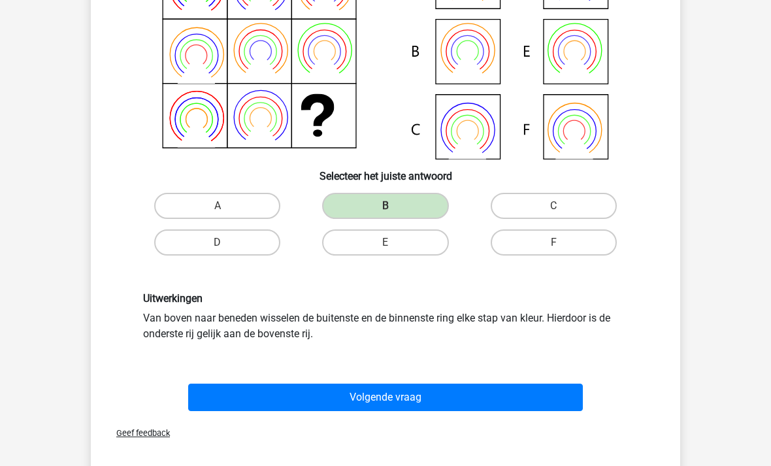
scroll to position [156, 0]
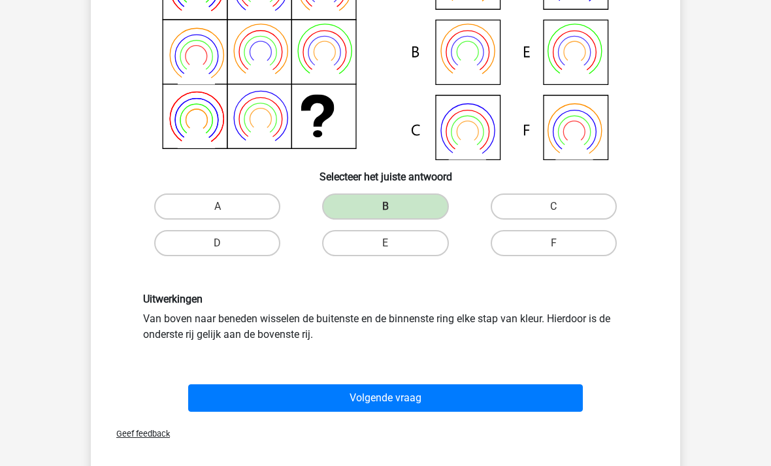
click at [361, 396] on button "Volgende vraag" at bounding box center [385, 397] width 395 height 27
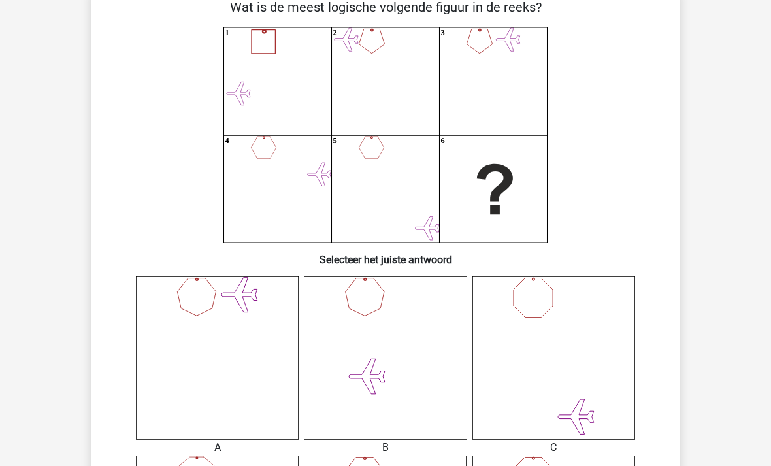
scroll to position [73, 0]
click at [267, 443] on div "A" at bounding box center [217, 448] width 182 height 16
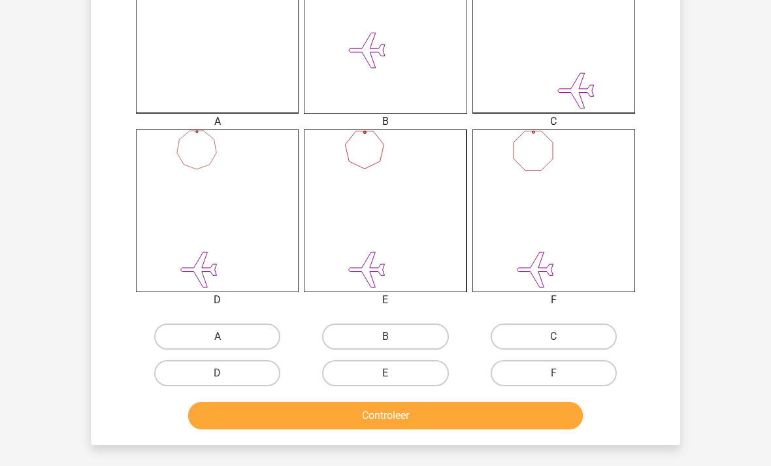
scroll to position [396, 0]
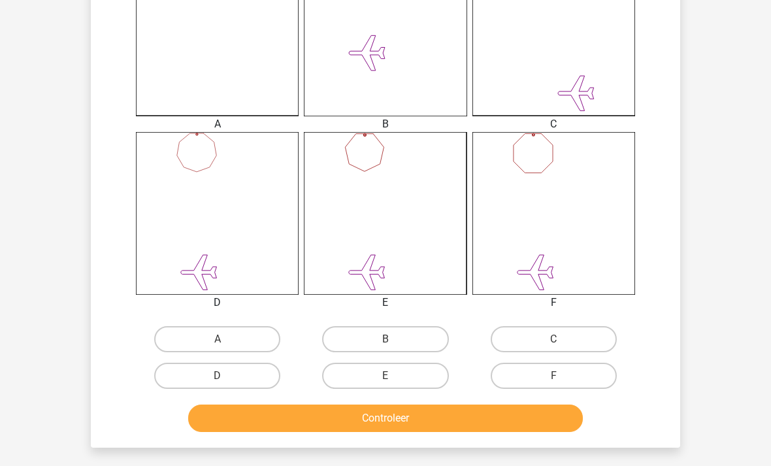
click at [384, 374] on label "E" at bounding box center [385, 375] width 126 height 26
click at [385, 376] on input "E" at bounding box center [389, 380] width 8 height 8
radio input "true"
click at [385, 417] on button "Controleer" at bounding box center [385, 417] width 395 height 27
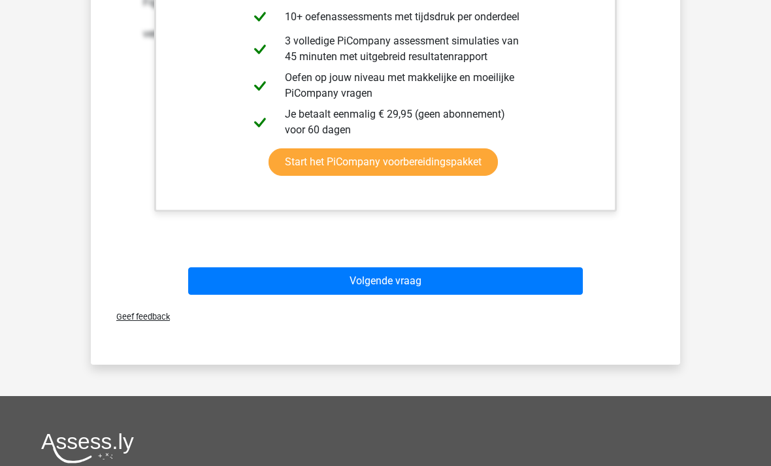
click at [360, 293] on button "Volgende vraag" at bounding box center [385, 280] width 395 height 27
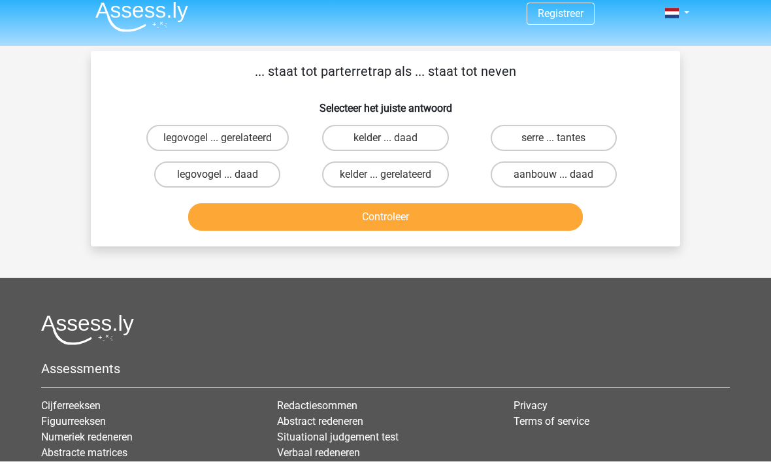
scroll to position [0, 0]
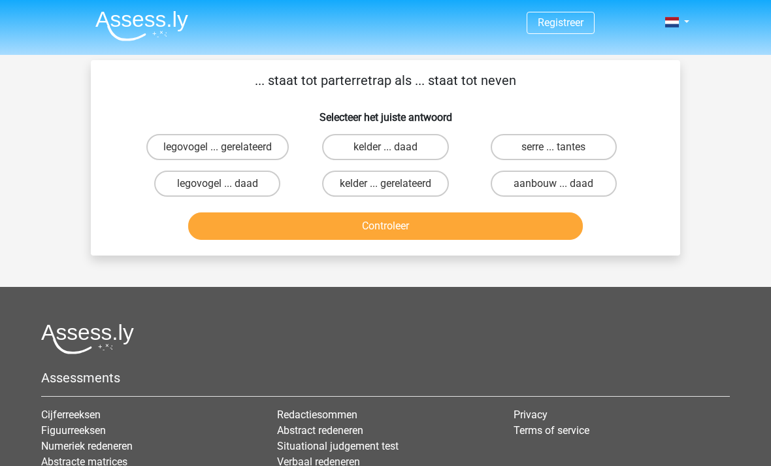
click at [28, 229] on div "Registreer" at bounding box center [385, 316] width 771 height 632
click at [222, 186] on input "legovogel ... daad" at bounding box center [221, 188] width 8 height 8
radio input "true"
click at [379, 229] on button "Controleer" at bounding box center [385, 225] width 395 height 27
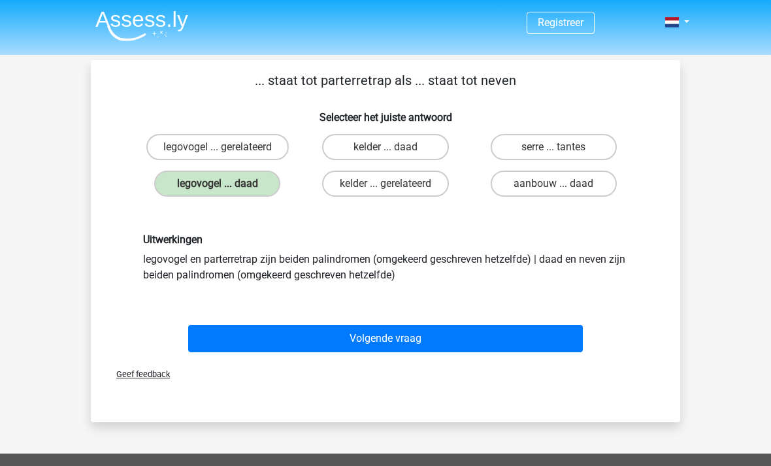
click at [379, 336] on button "Volgende vraag" at bounding box center [385, 338] width 395 height 27
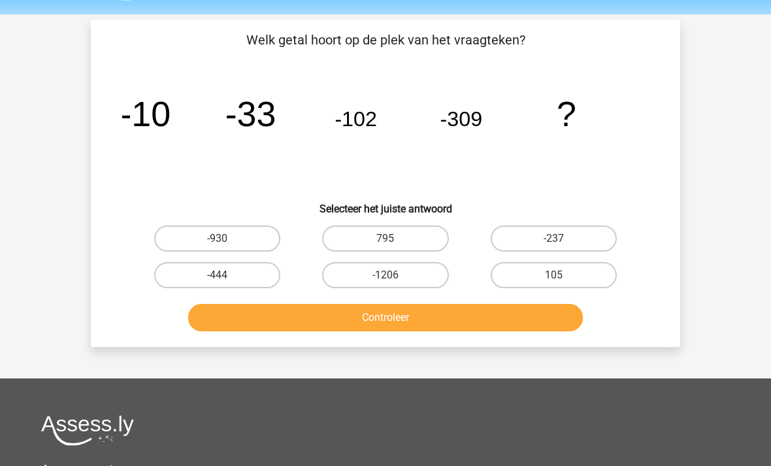
scroll to position [38, 0]
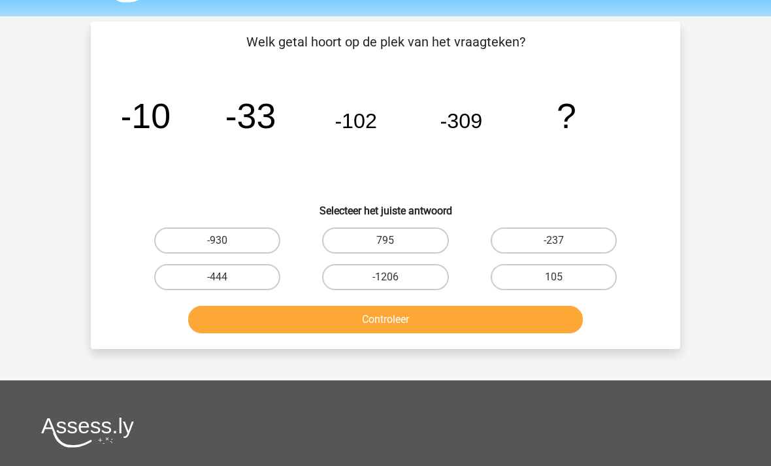
click at [214, 240] on label "-930" at bounding box center [217, 241] width 126 height 26
click at [217, 241] on input "-930" at bounding box center [221, 245] width 8 height 8
radio input "true"
click at [370, 317] on button "Controleer" at bounding box center [385, 319] width 395 height 27
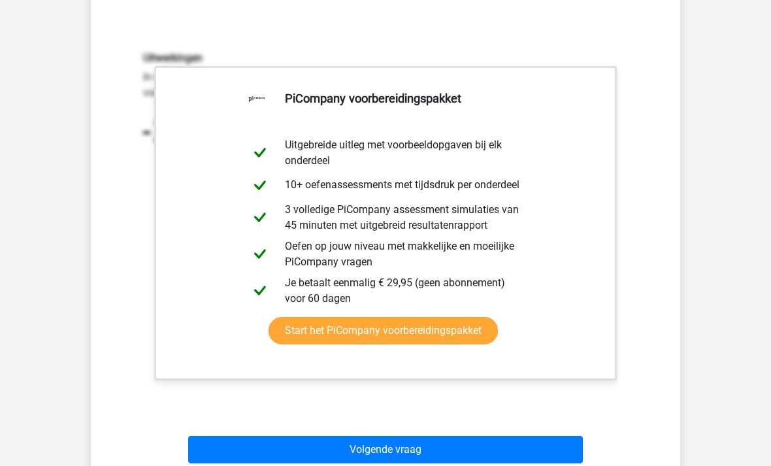
scroll to position [340, 0]
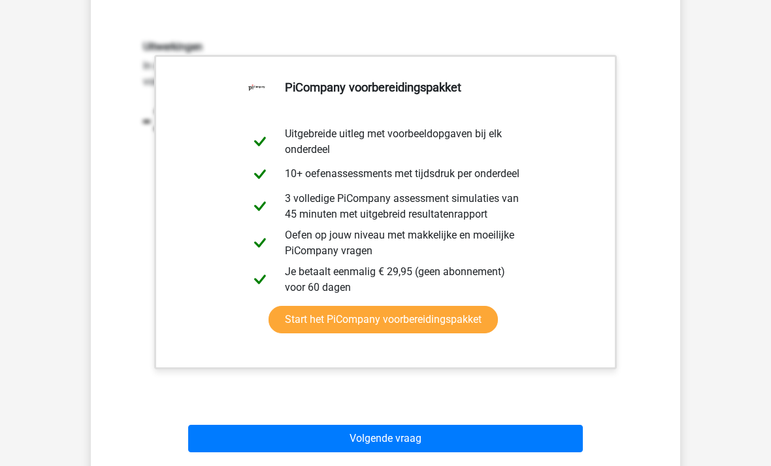
click at [384, 442] on button "Volgende vraag" at bounding box center [385, 438] width 395 height 27
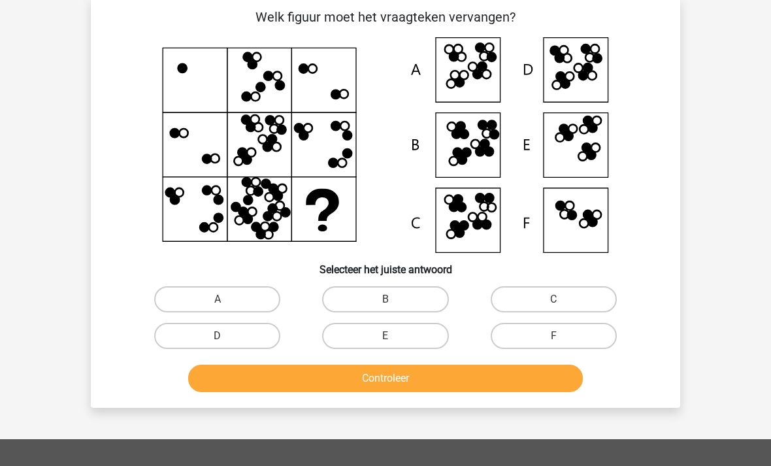
scroll to position [60, 0]
